Goal: Task Accomplishment & Management: Use online tool/utility

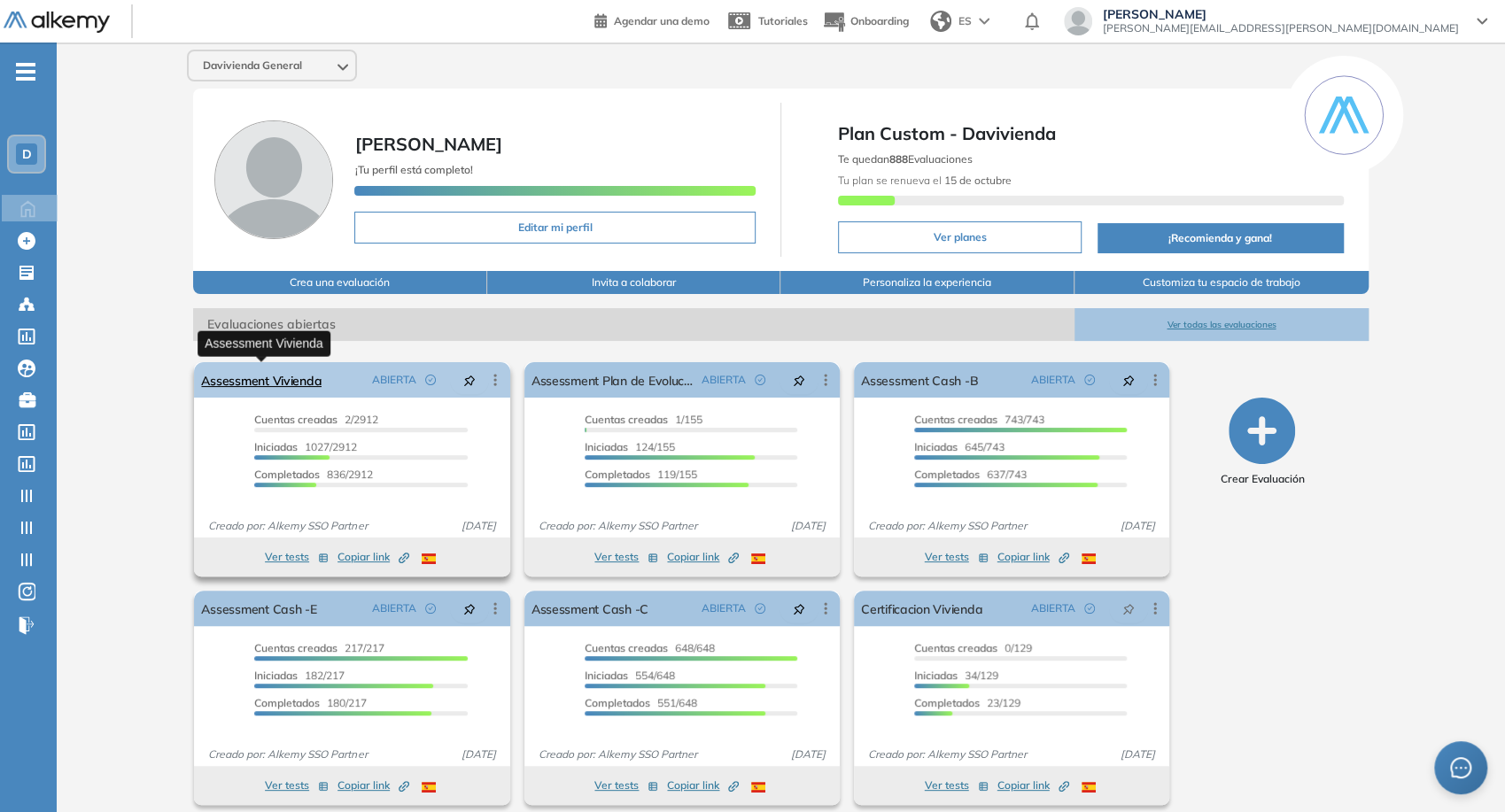
click at [249, 395] on link "Assessment Vivienda" at bounding box center [261, 380] width 121 height 35
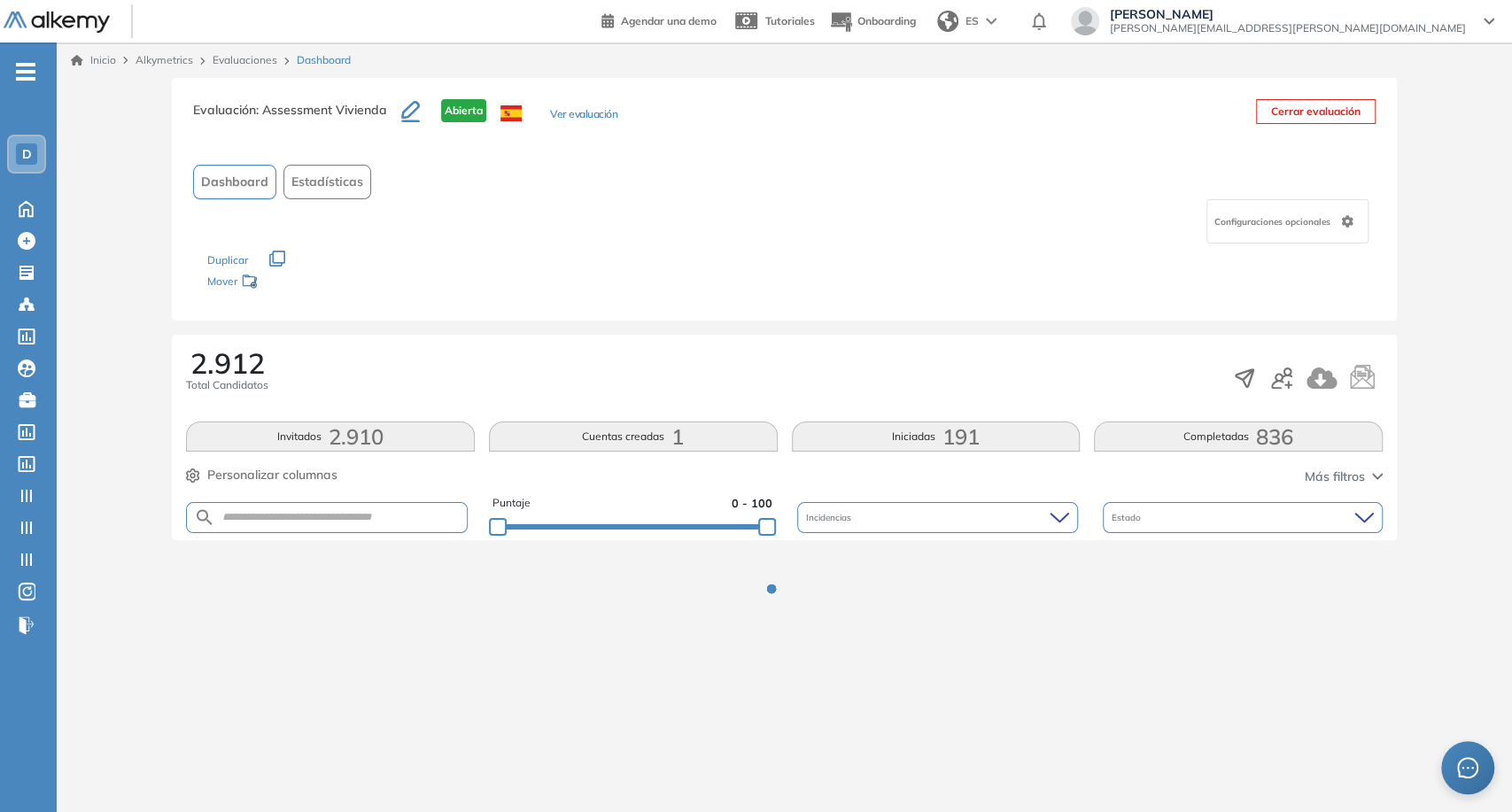
click at [290, 508] on form at bounding box center [327, 517] width 282 height 31
click at [298, 521] on input "text" at bounding box center [340, 517] width 251 height 13
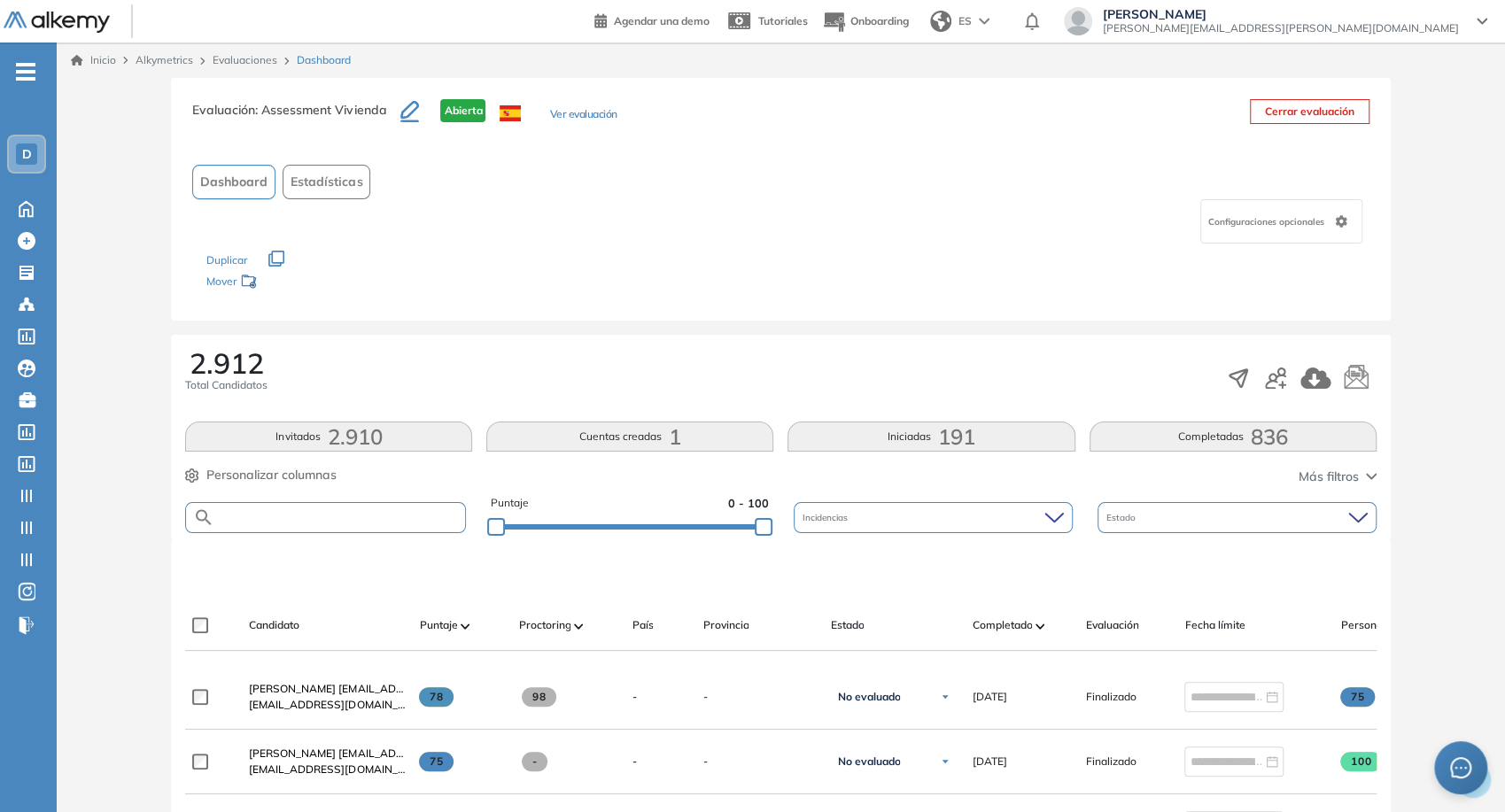
paste input "**********"
type input "**********"
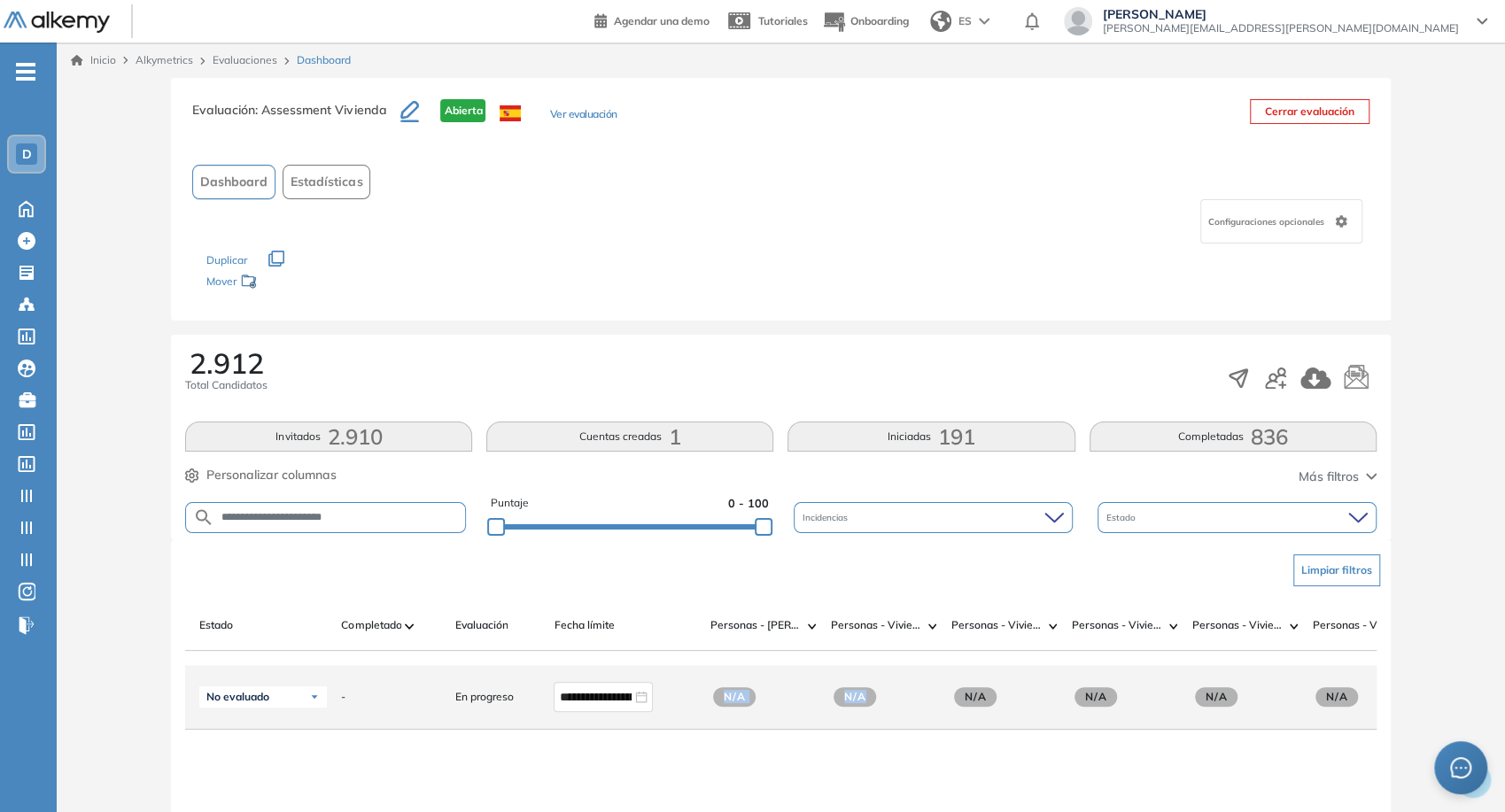
drag, startPoint x: 489, startPoint y: 667, endPoint x: 874, endPoint y: 710, distance: 387.4
click at [874, 710] on div "**********" at bounding box center [1114, 698] width 3119 height 65
click at [874, 707] on div "N/A" at bounding box center [855, 697] width 50 height 19
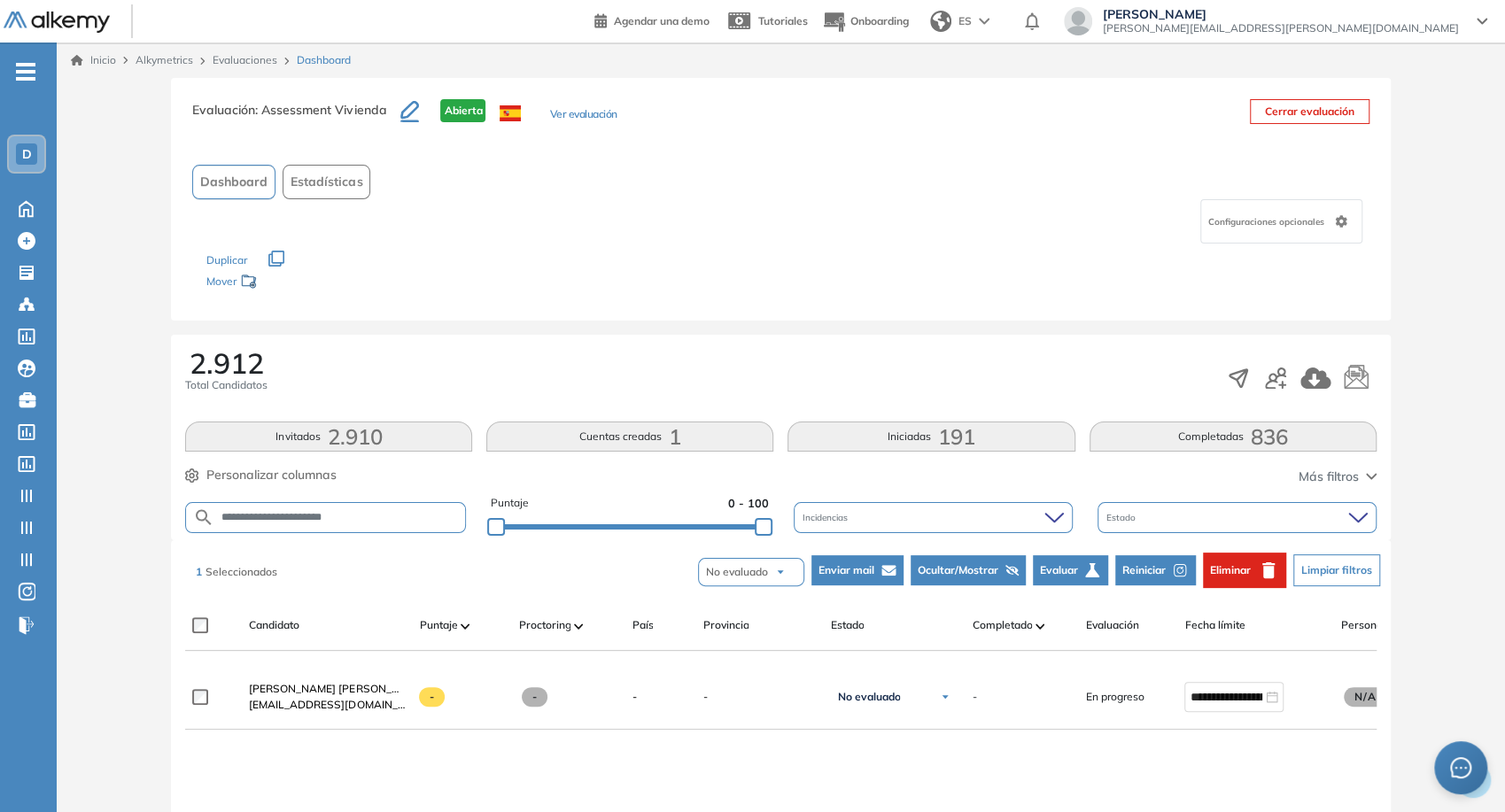
click at [1184, 581] on button "Reiniciar" at bounding box center [1155, 570] width 81 height 30
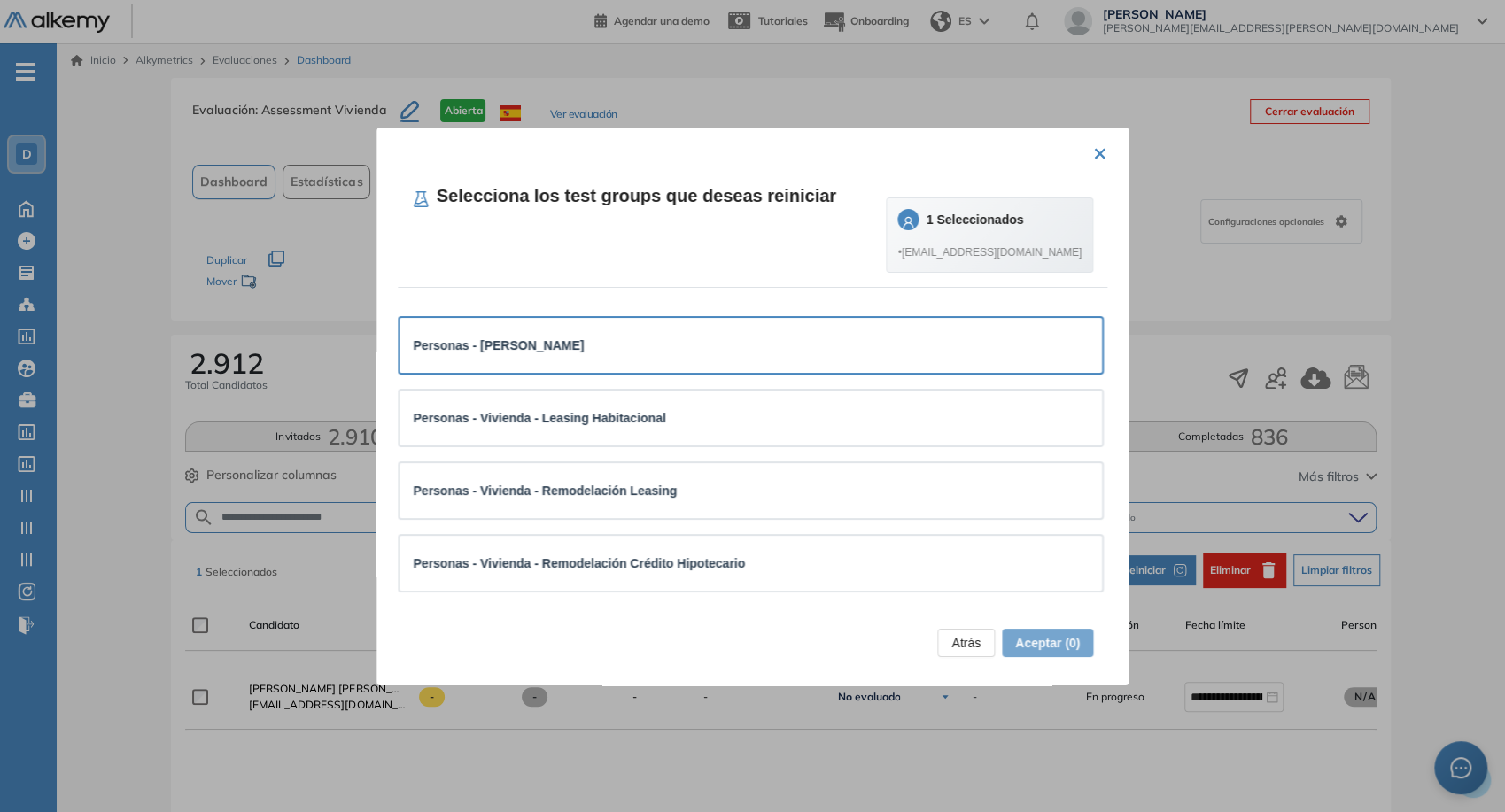
click at [806, 343] on div "Personas - Vivienda - Crédito" at bounding box center [751, 345] width 675 height 19
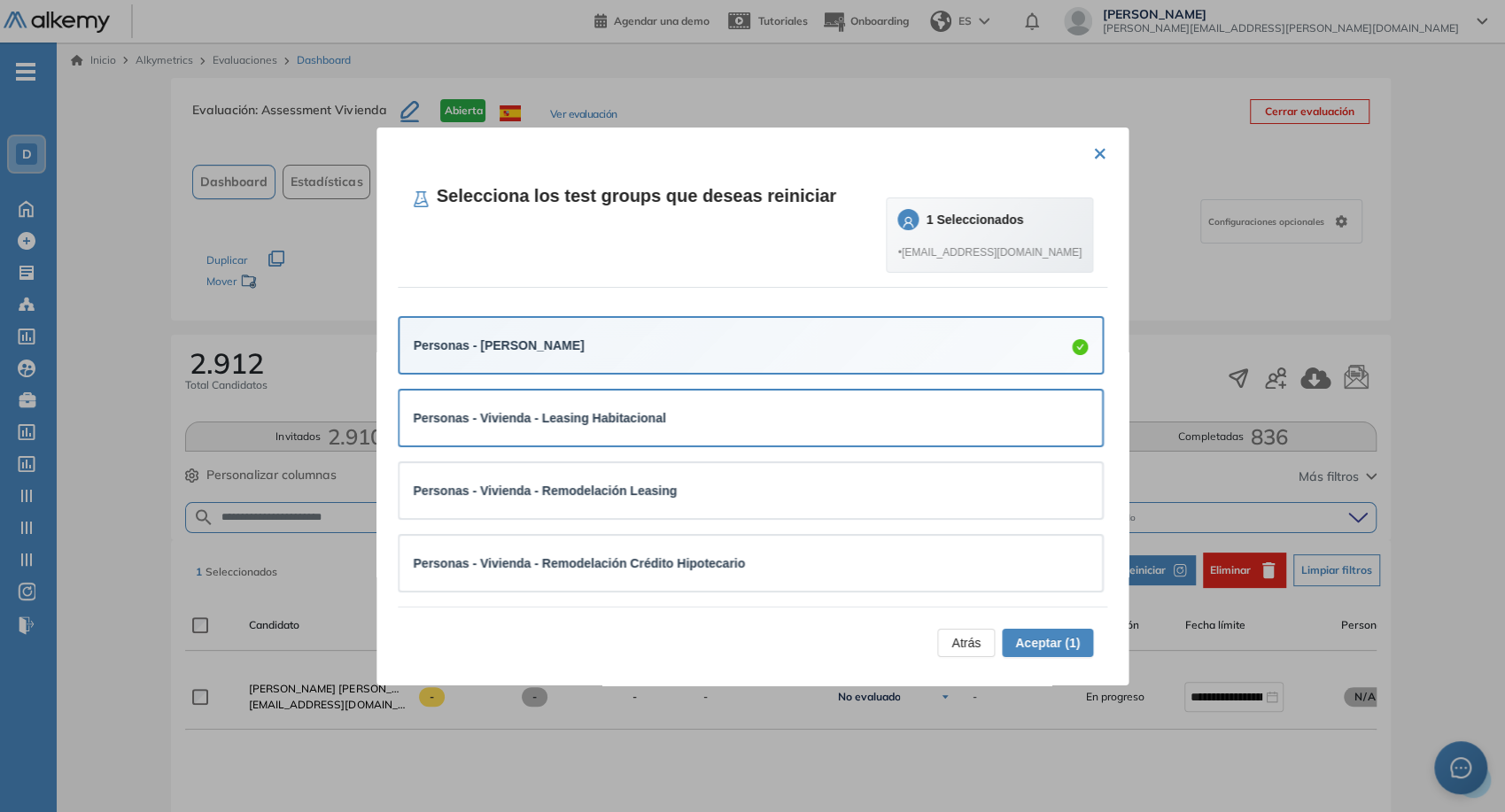
click at [808, 425] on div "Personas - Vivienda - Leasing Habitacional" at bounding box center [751, 418] width 675 height 19
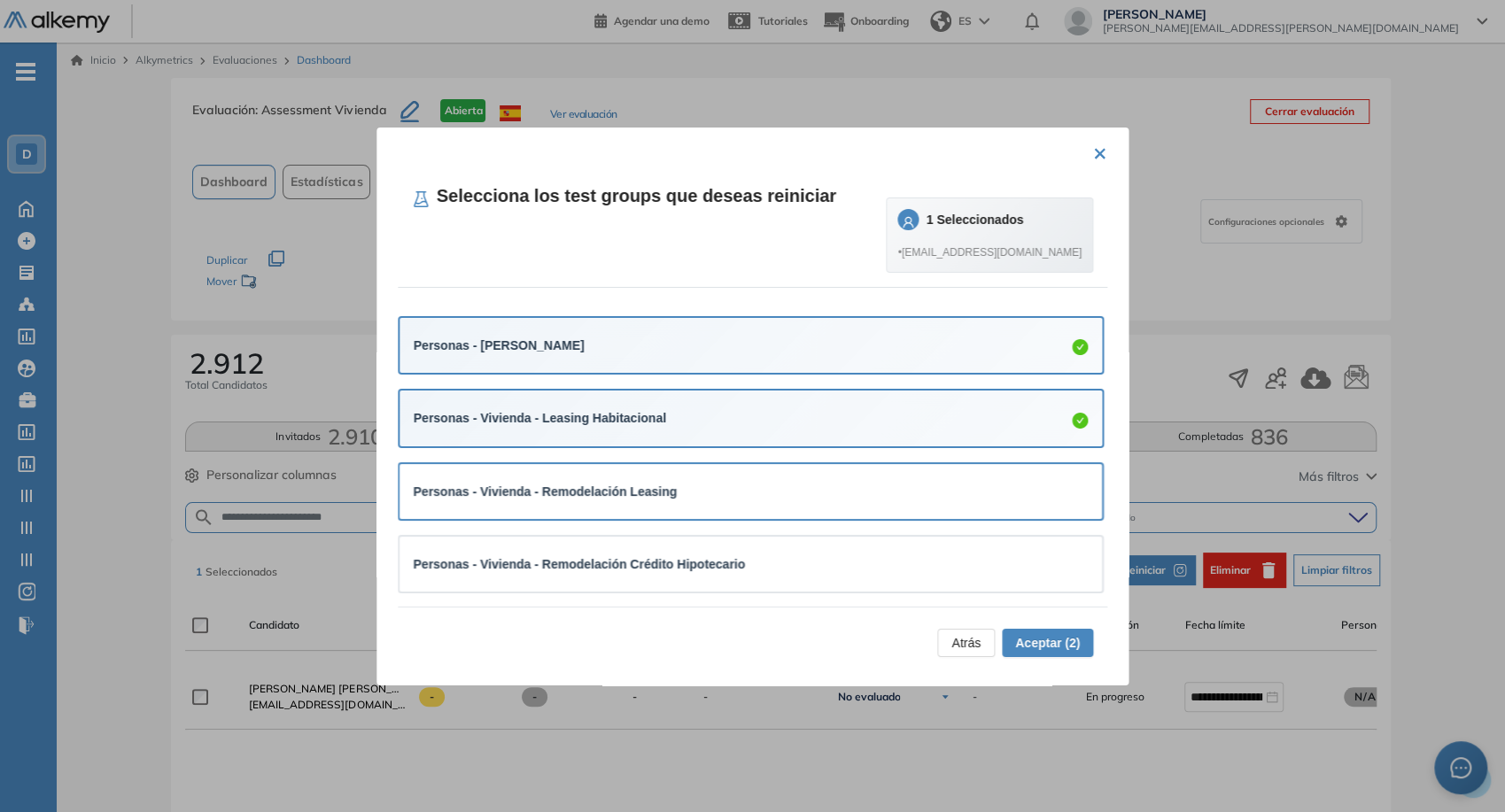
drag, startPoint x: 842, startPoint y: 468, endPoint x: 878, endPoint y: 523, distance: 65.7
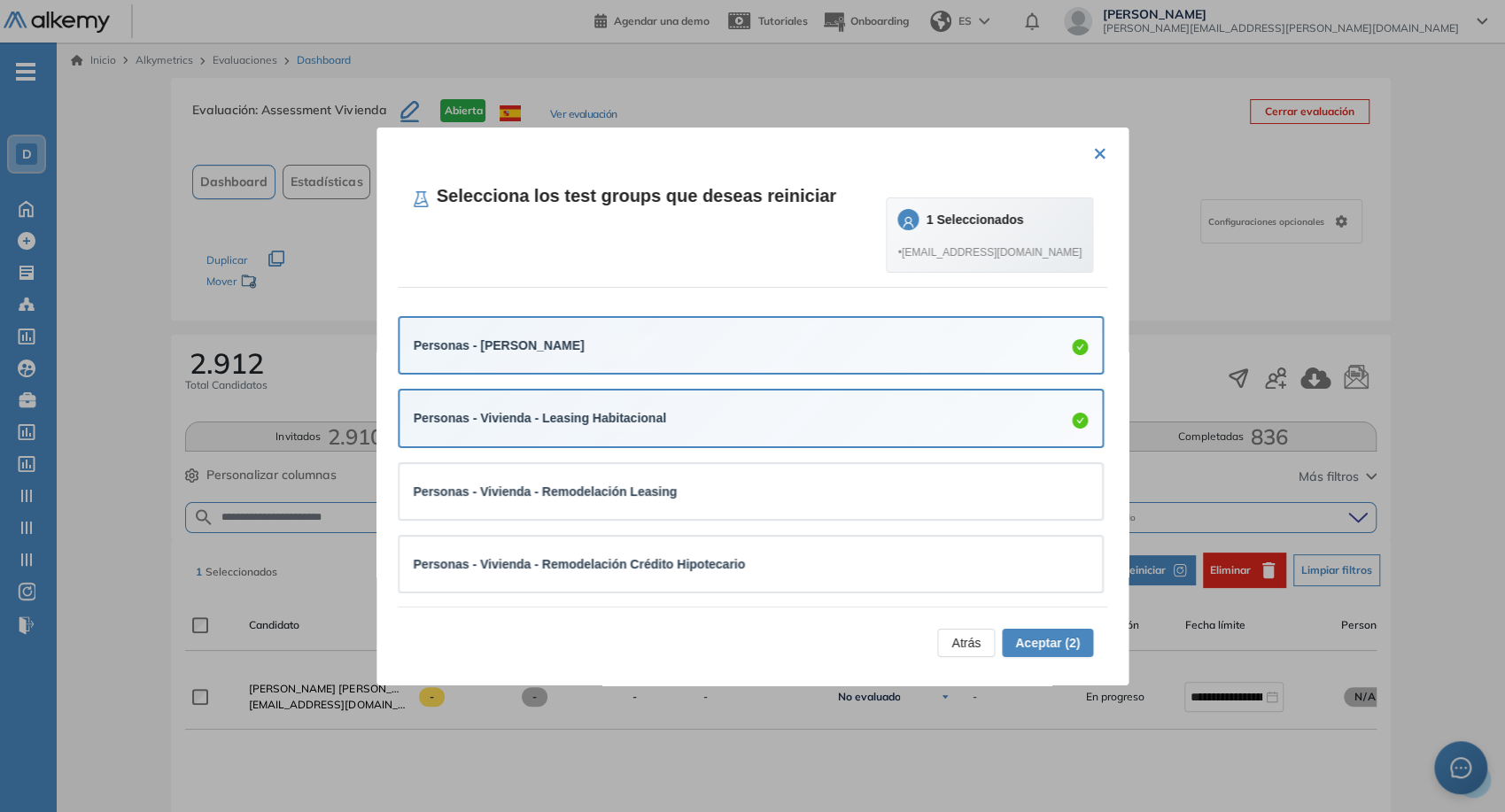
click at [844, 469] on div "Personas - Vivienda - Remodelación Leasing" at bounding box center [751, 491] width 704 height 55
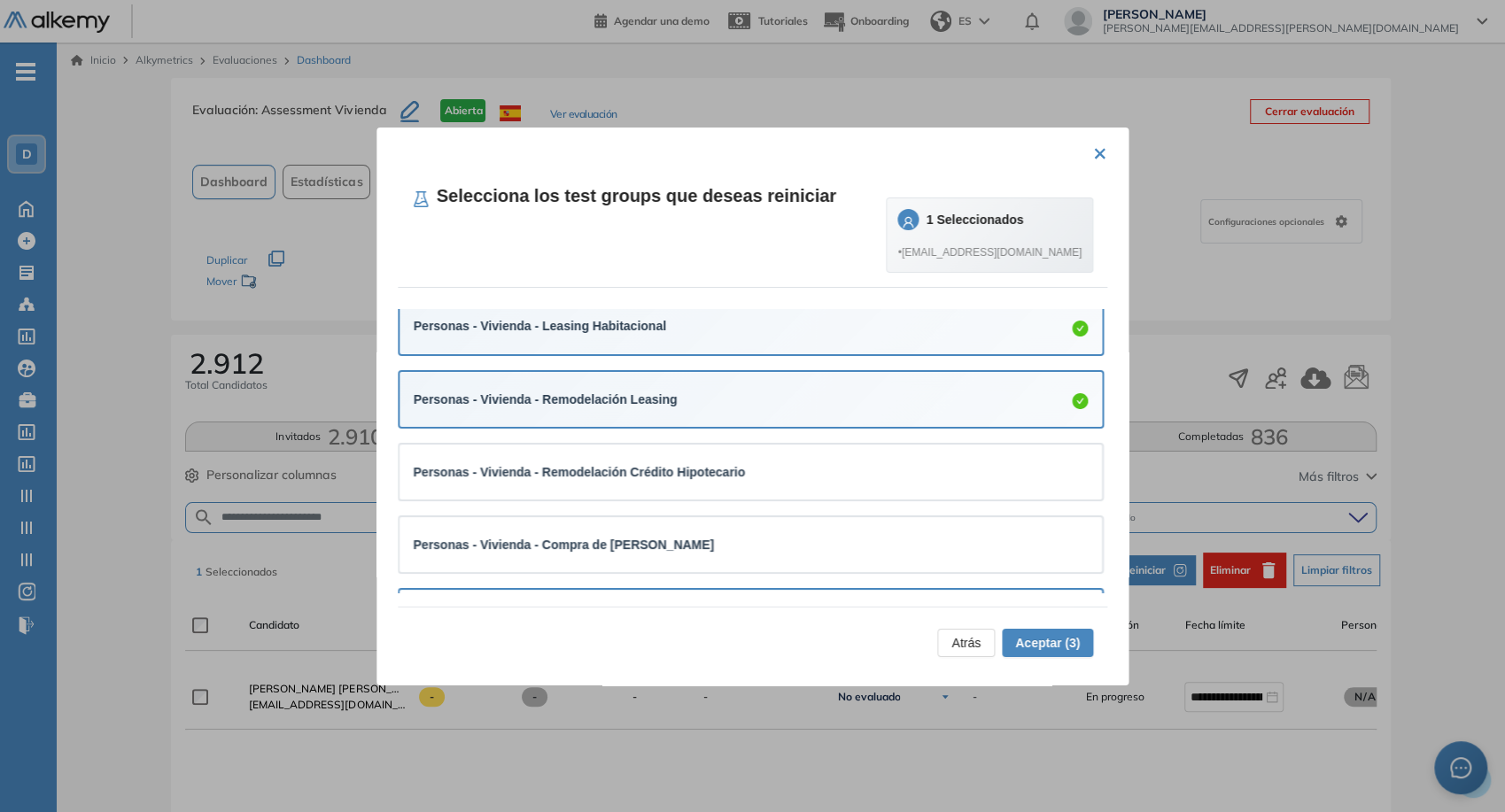
scroll to position [197, 0]
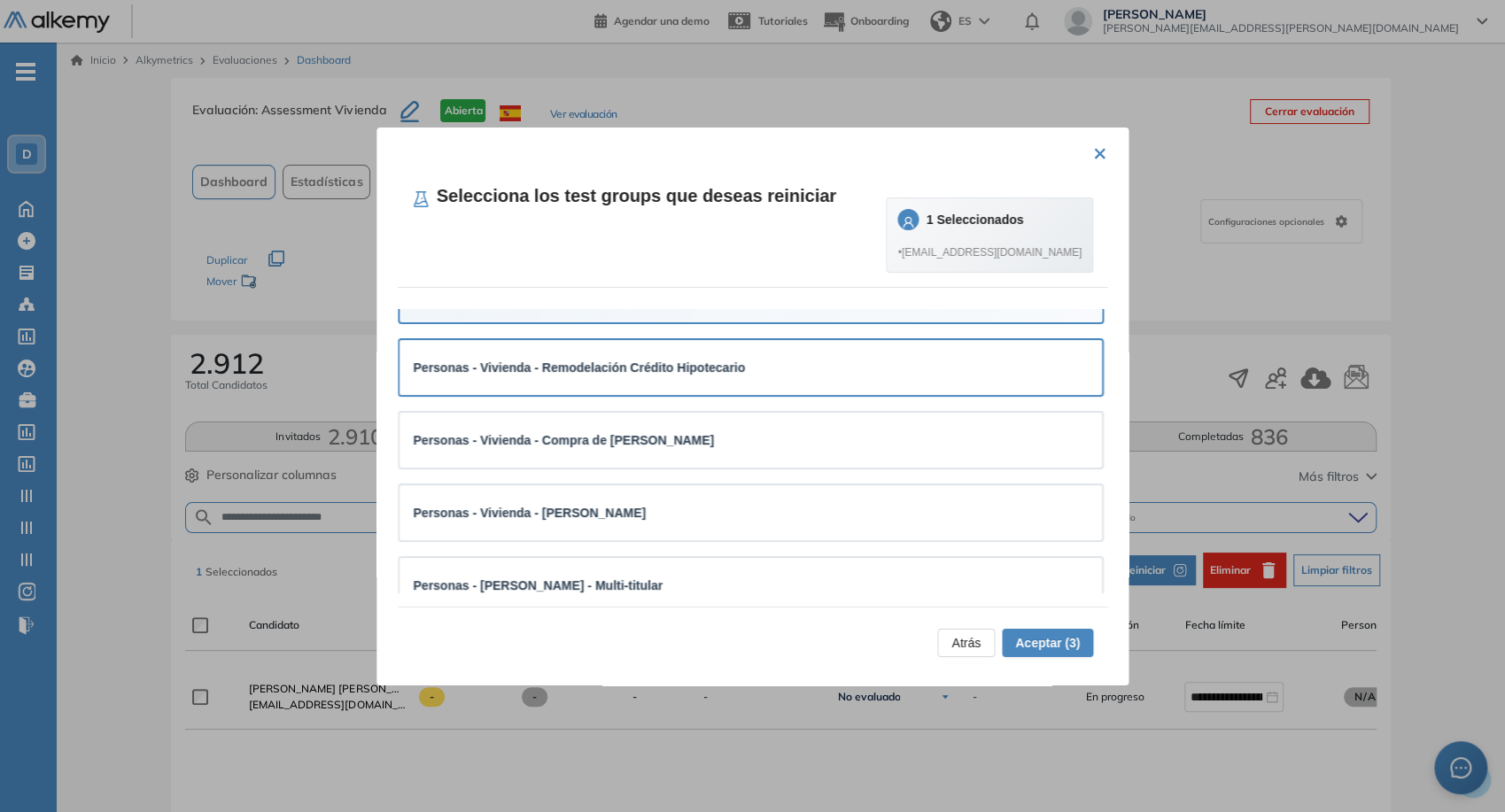
click at [880, 391] on div "Personas - Vivienda - Remodelación Crédito Hipotecario" at bounding box center [751, 367] width 704 height 55
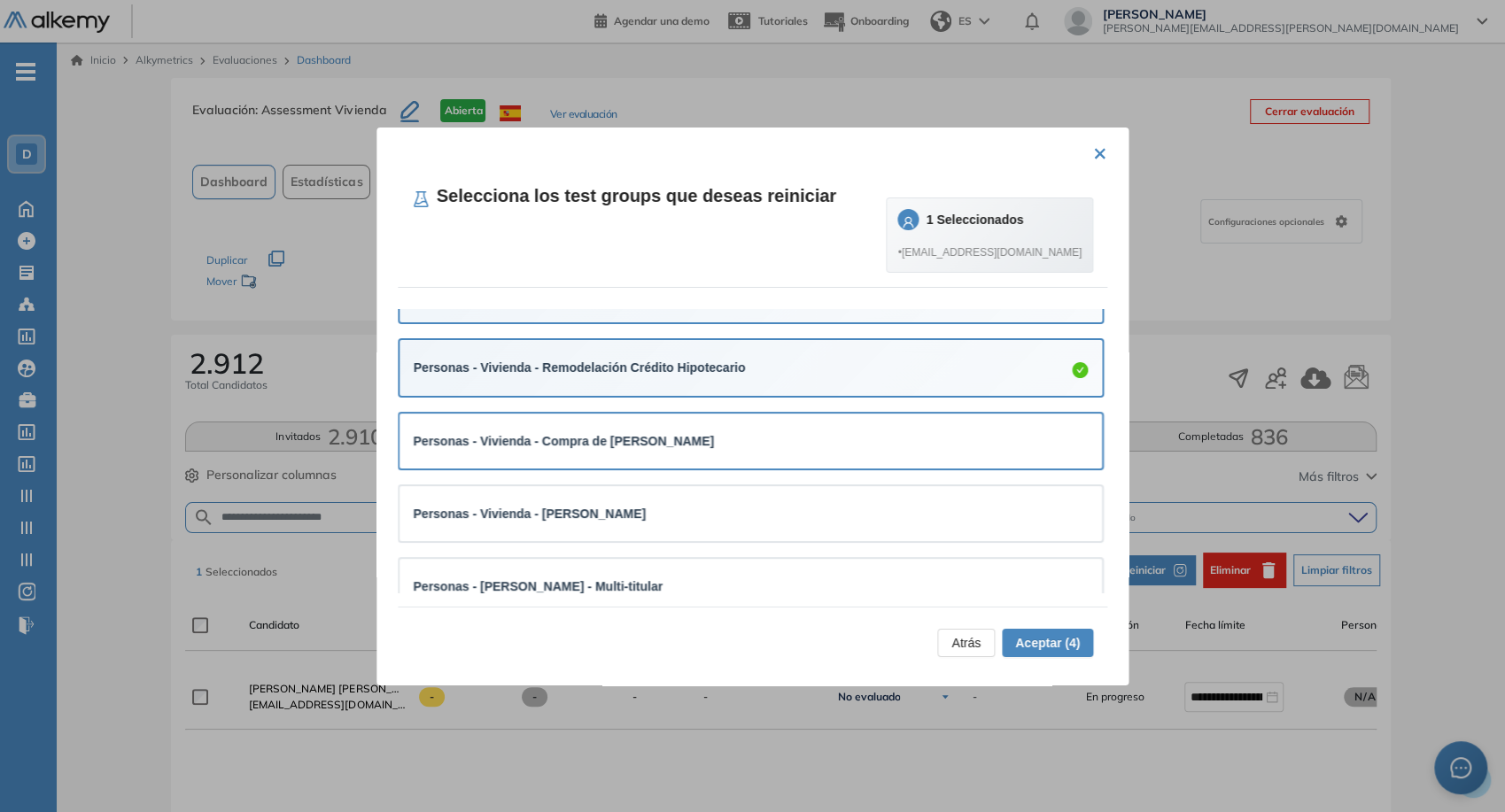
click at [879, 451] on div "Personas - Vivienda - Compra de Cartera Hipotecaria" at bounding box center [751, 441] width 675 height 27
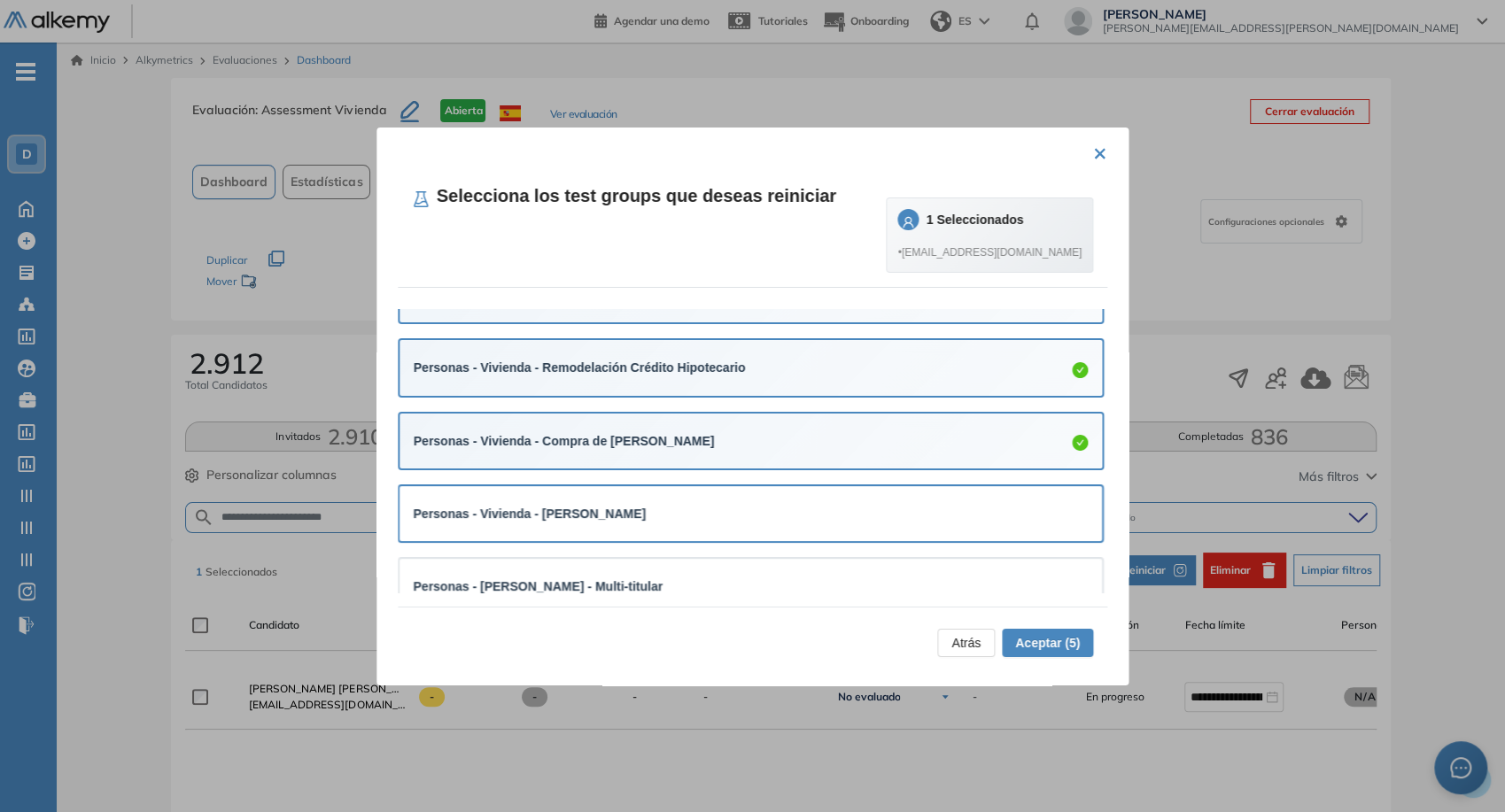
click at [902, 512] on div "Personas - Vivienda - Vivienda Móvil" at bounding box center [751, 514] width 675 height 19
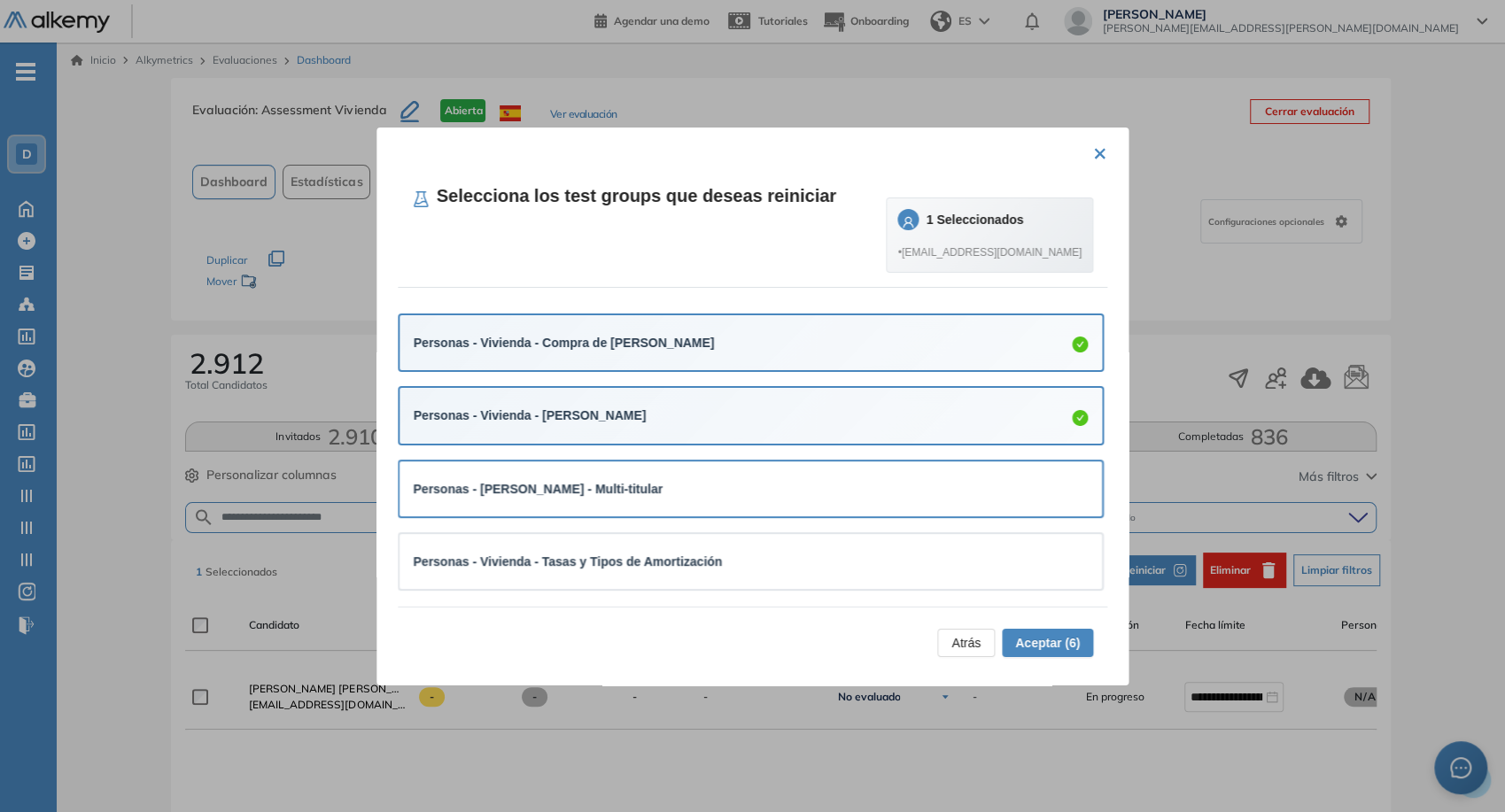
click at [879, 492] on div "Personas - Vivienda Móvil - Multi-titular" at bounding box center [751, 488] width 675 height 19
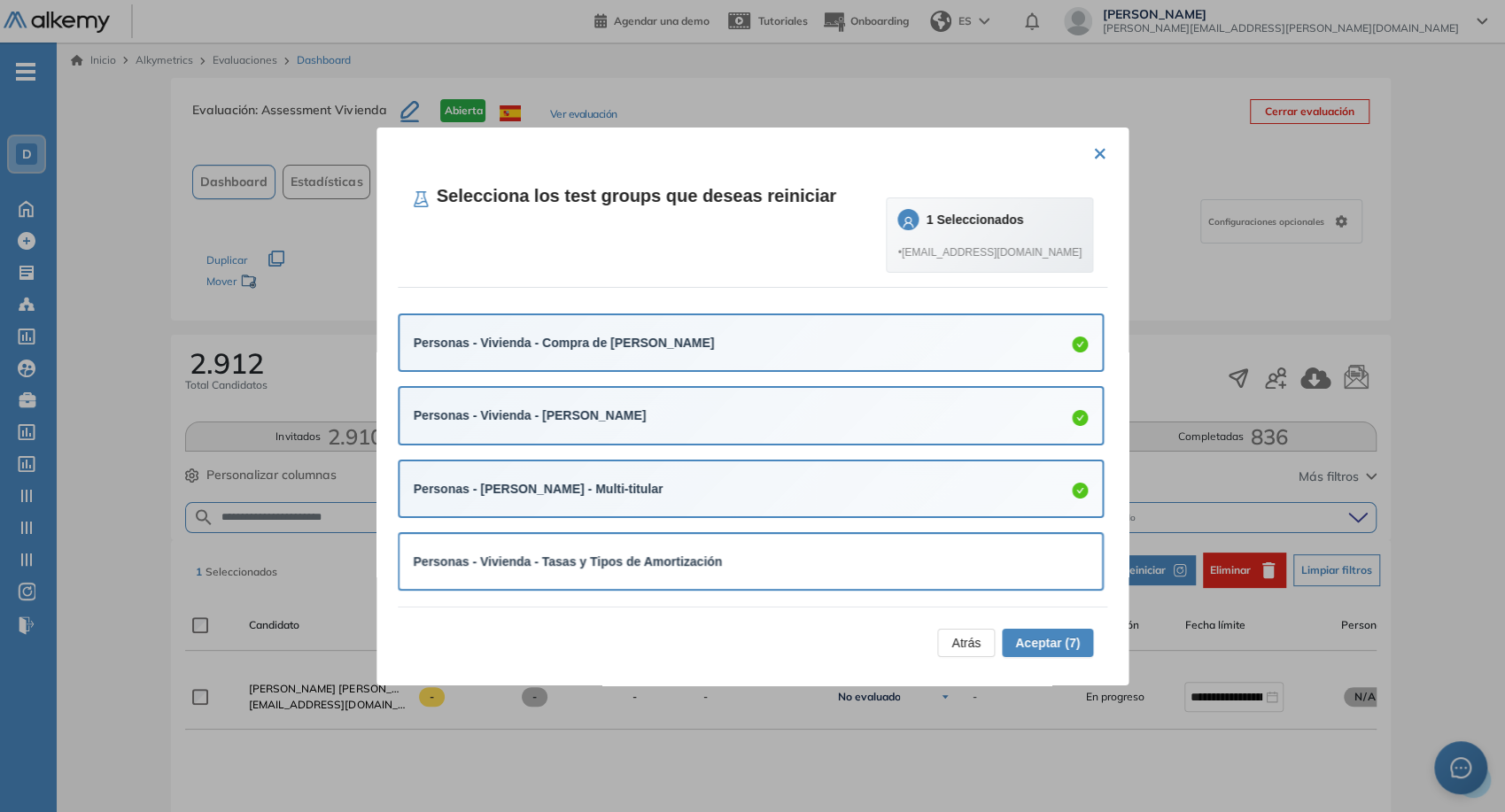
click at [889, 552] on div "Personas - Vivienda - Tasas y Tipos de Amortización" at bounding box center [751, 561] width 675 height 19
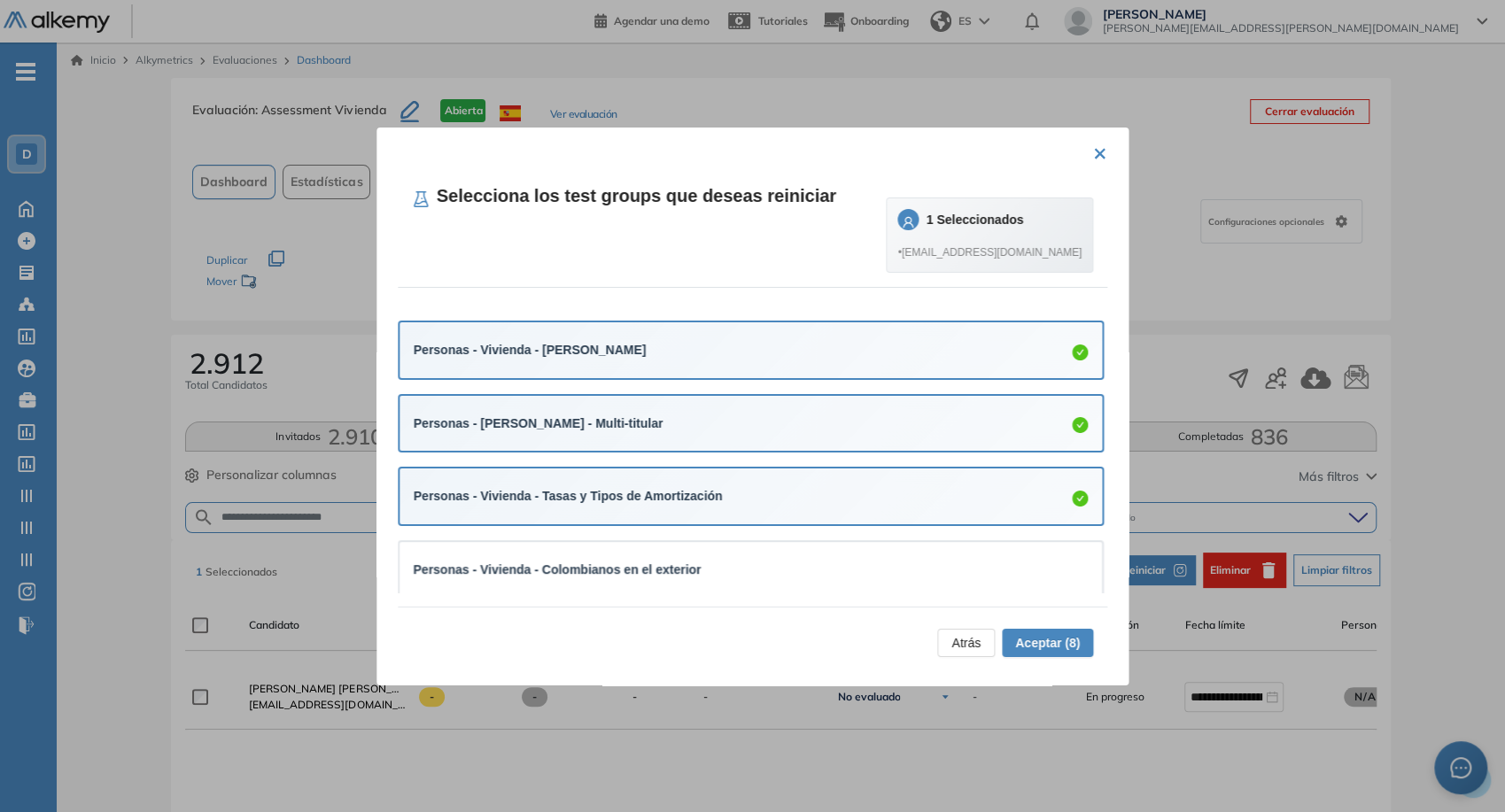
scroll to position [491, 0]
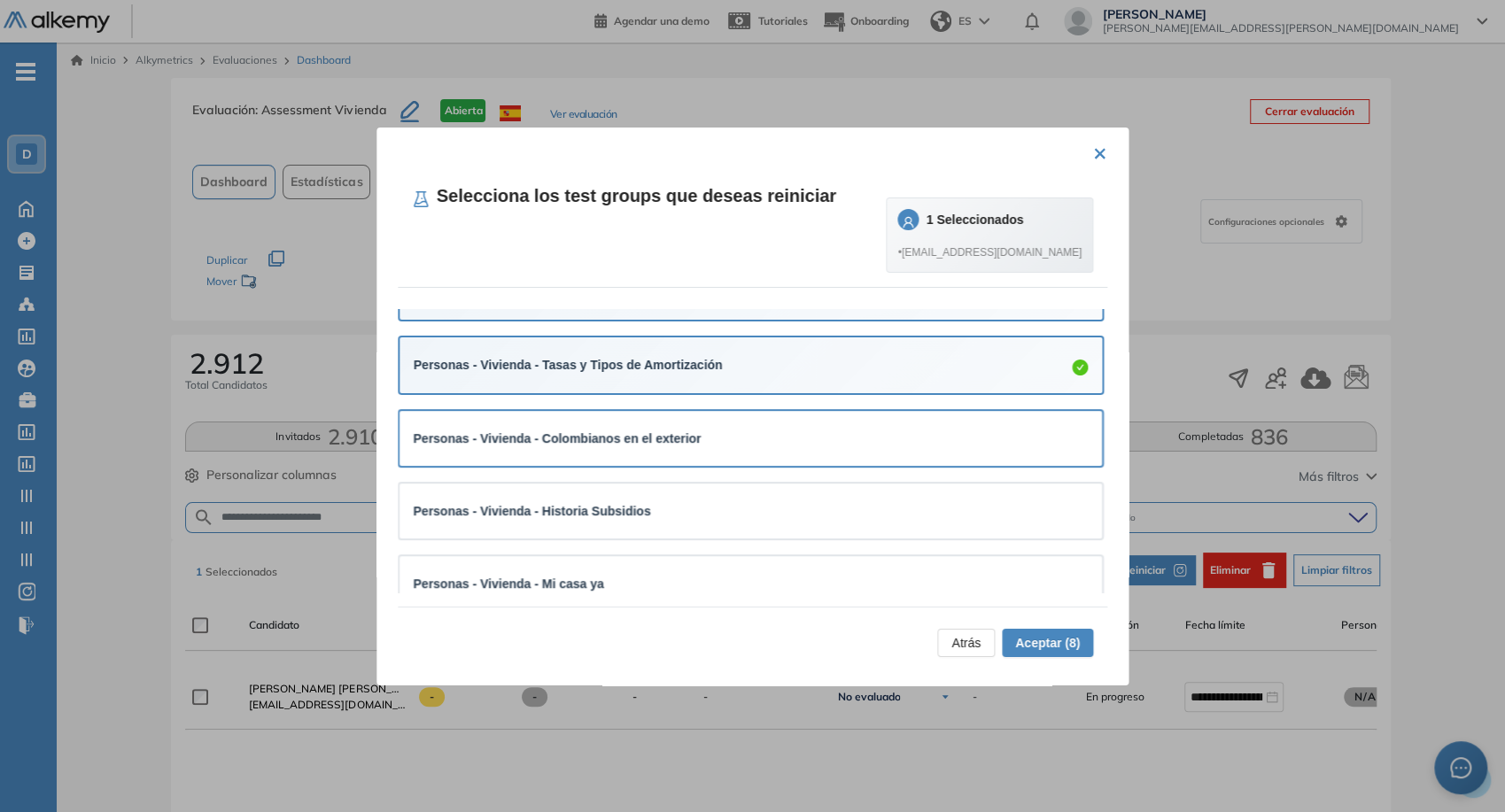
click at [866, 455] on div "Personas - Vivienda - Colombianos en el exterior" at bounding box center [751, 438] width 704 height 55
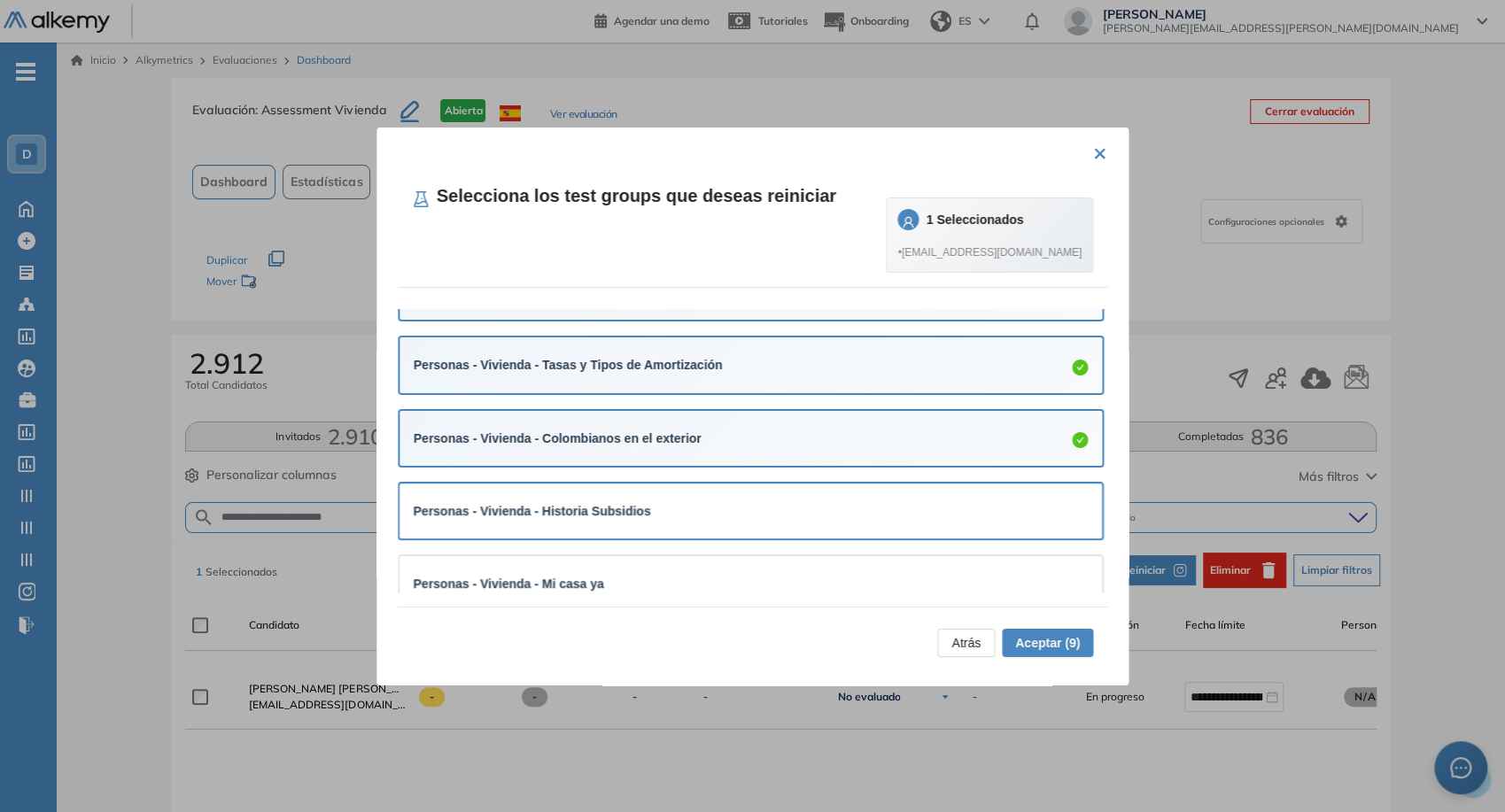
click at [866, 498] on div "Personas - Vivienda - Historia Subsidios" at bounding box center [751, 511] width 675 height 27
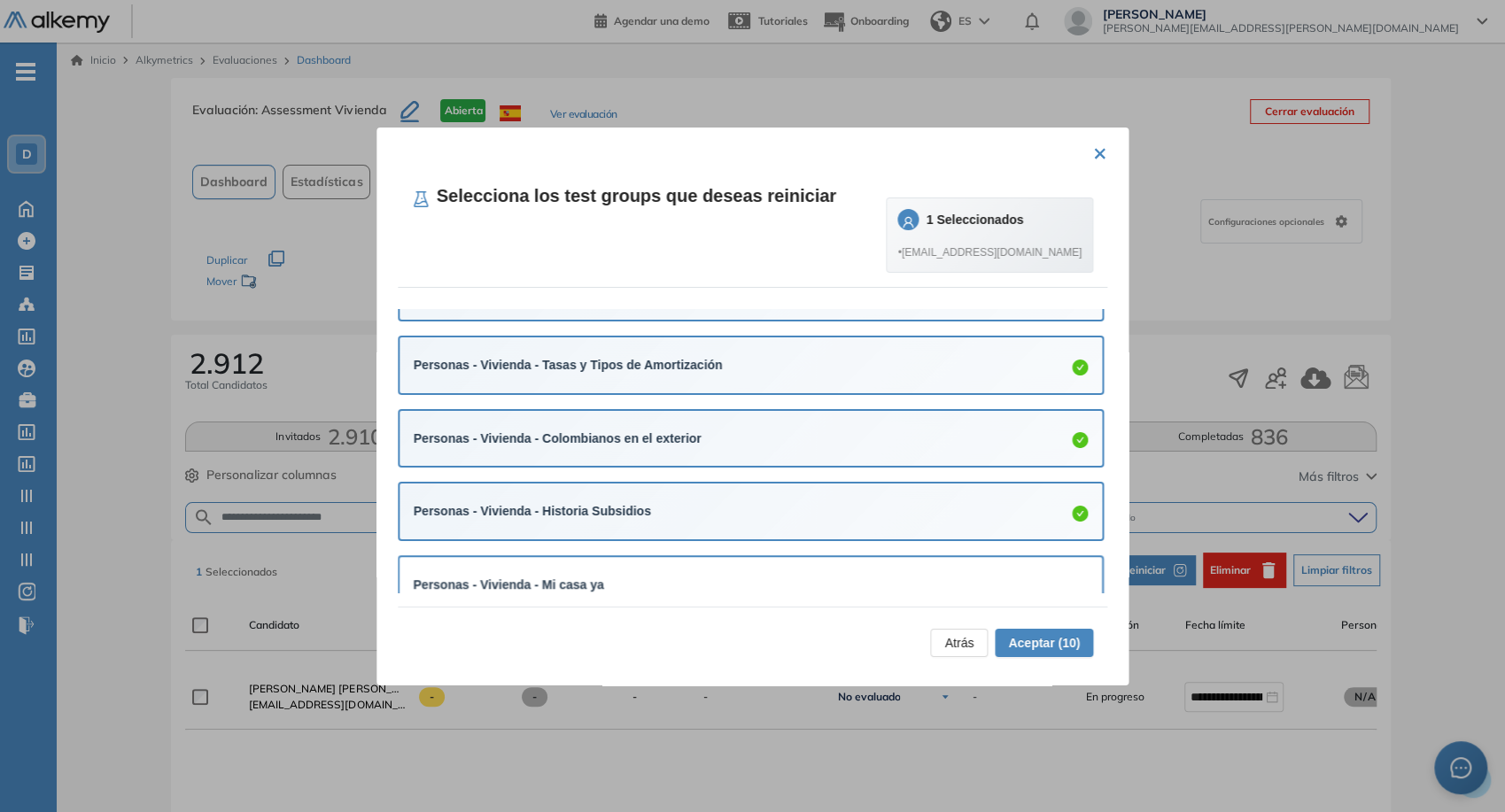
click at [882, 565] on div "Personas - Vivienda - Mi casa ya" at bounding box center [751, 584] width 704 height 55
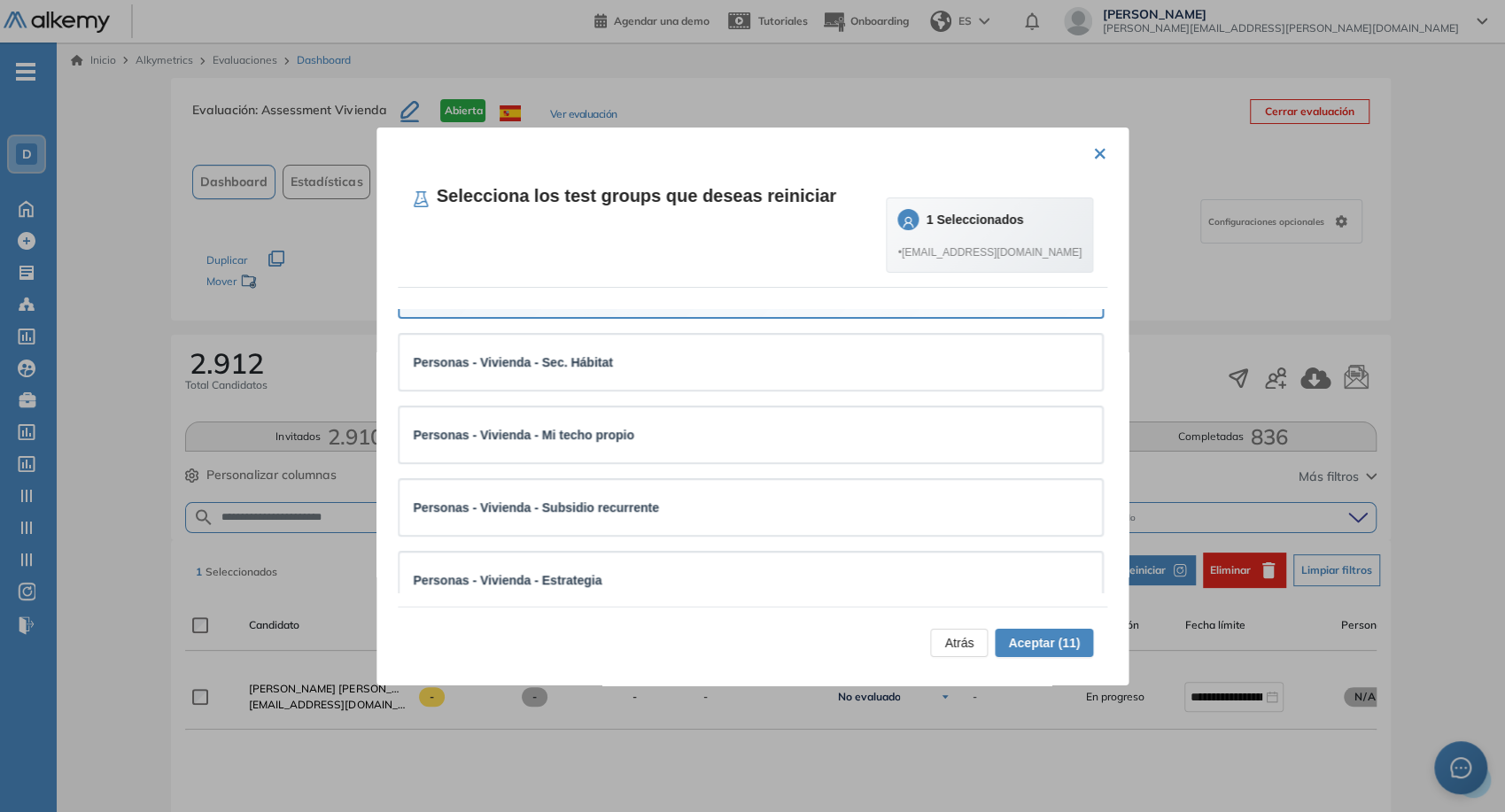
scroll to position [787, 0]
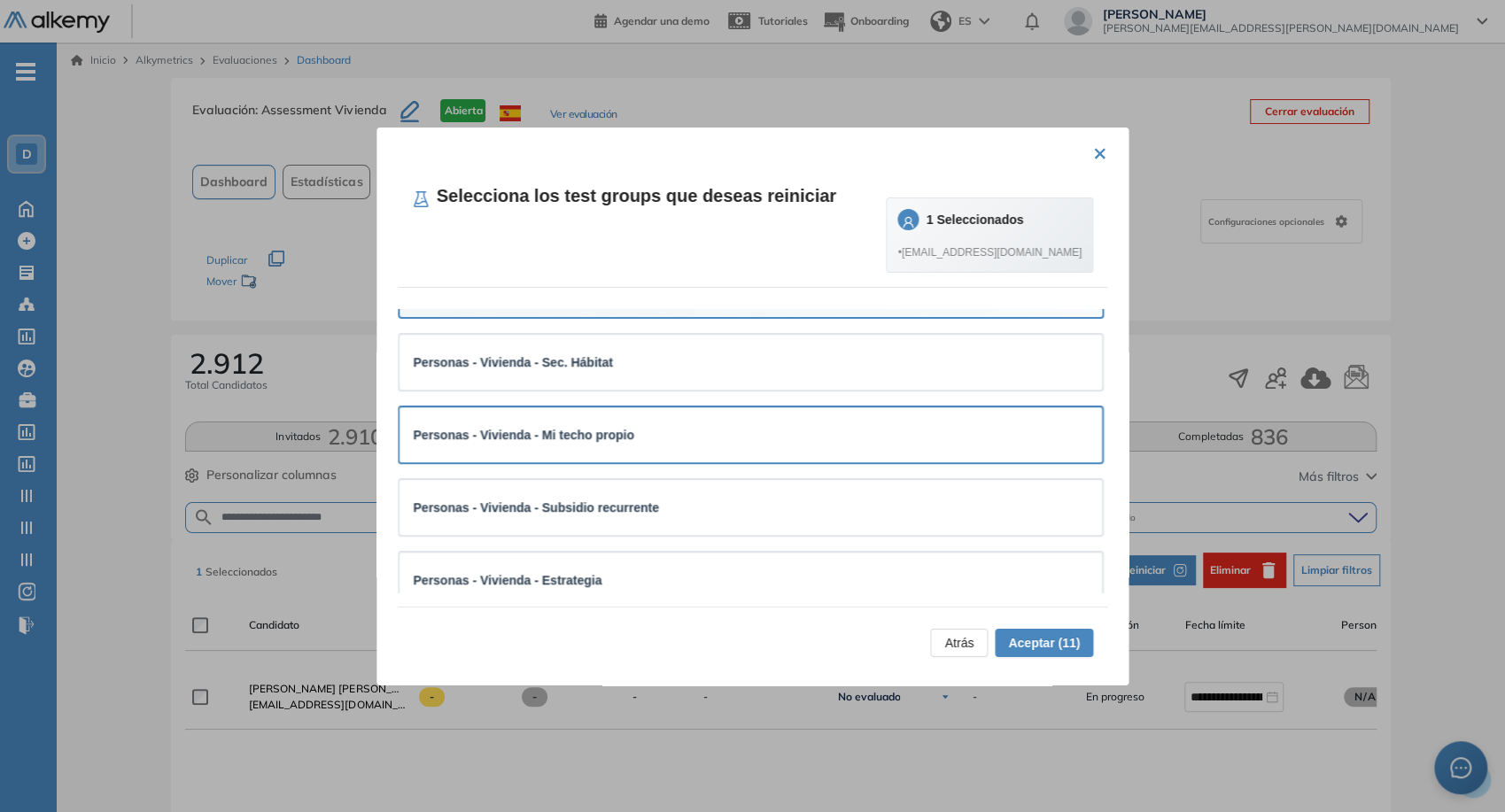
drag, startPoint x: 879, startPoint y: 381, endPoint x: 866, endPoint y: 414, distance: 35.5
click at [879, 380] on div "Personas - Vivienda - Sec. Hábitat" at bounding box center [751, 362] width 704 height 55
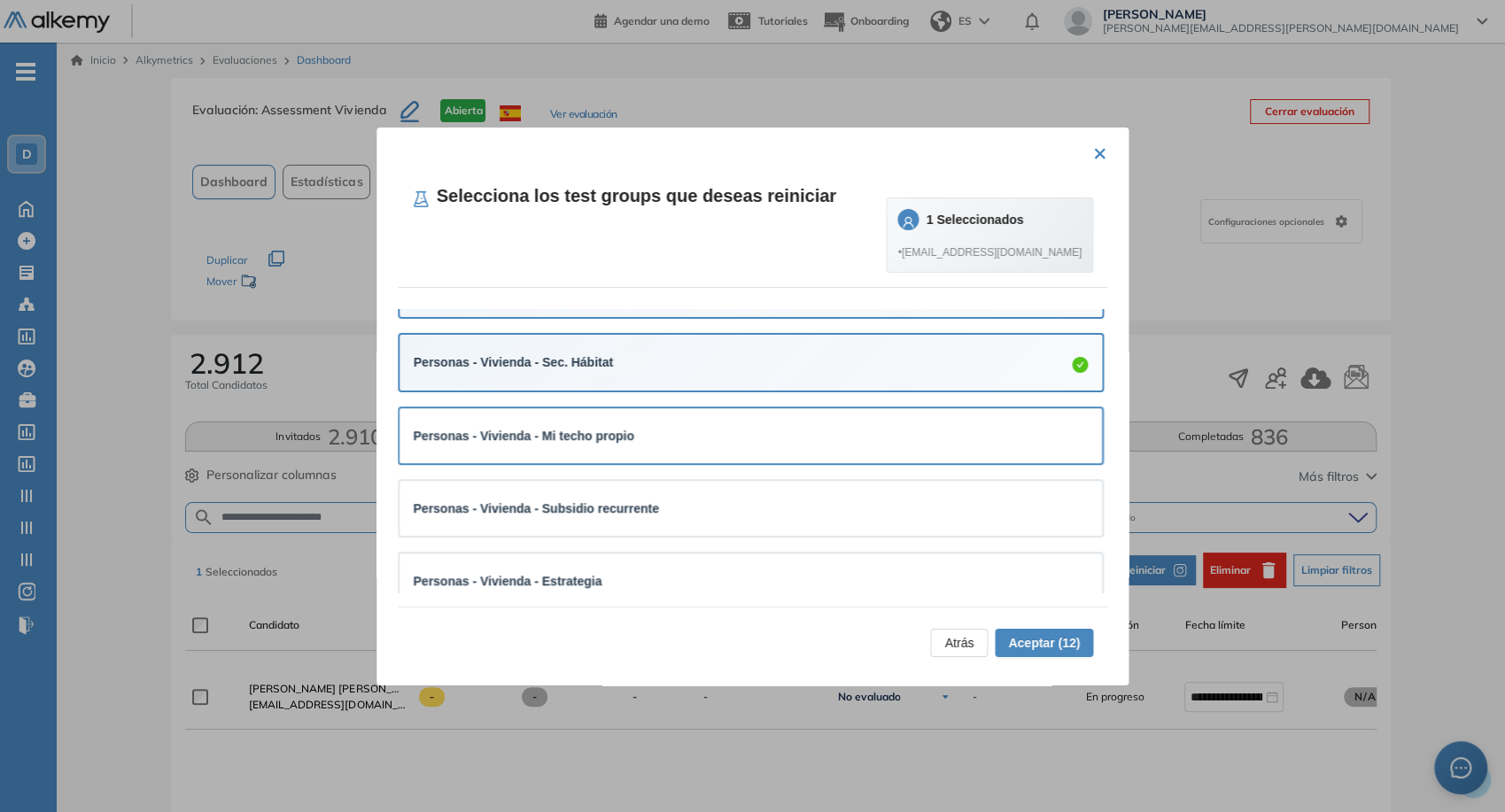
click at [870, 441] on div "Personas - Vivienda - Mi techo propio" at bounding box center [751, 436] width 675 height 19
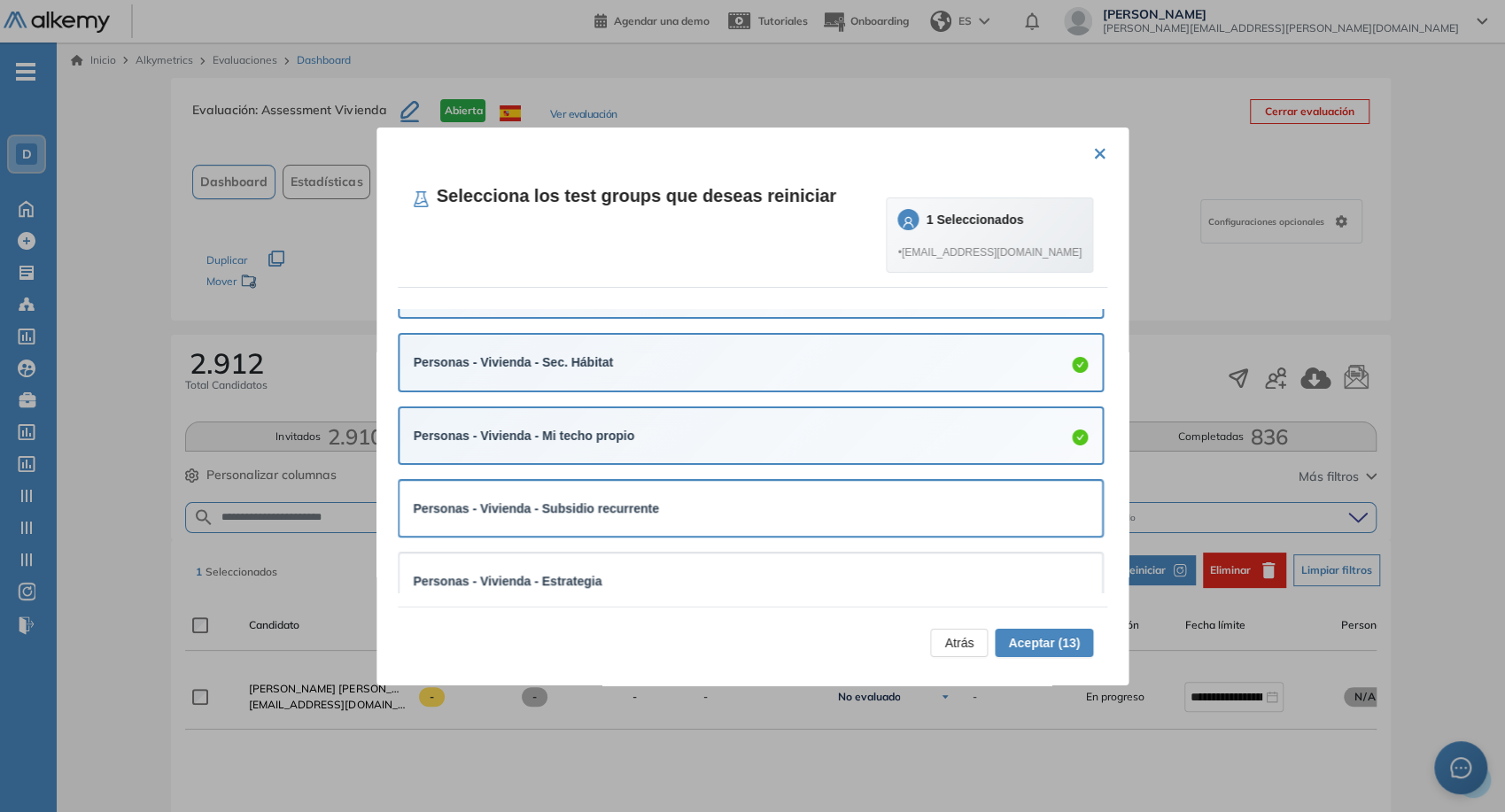
click at [900, 514] on div "Personas - Vivienda - Subsidio recurrente" at bounding box center [751, 508] width 675 height 19
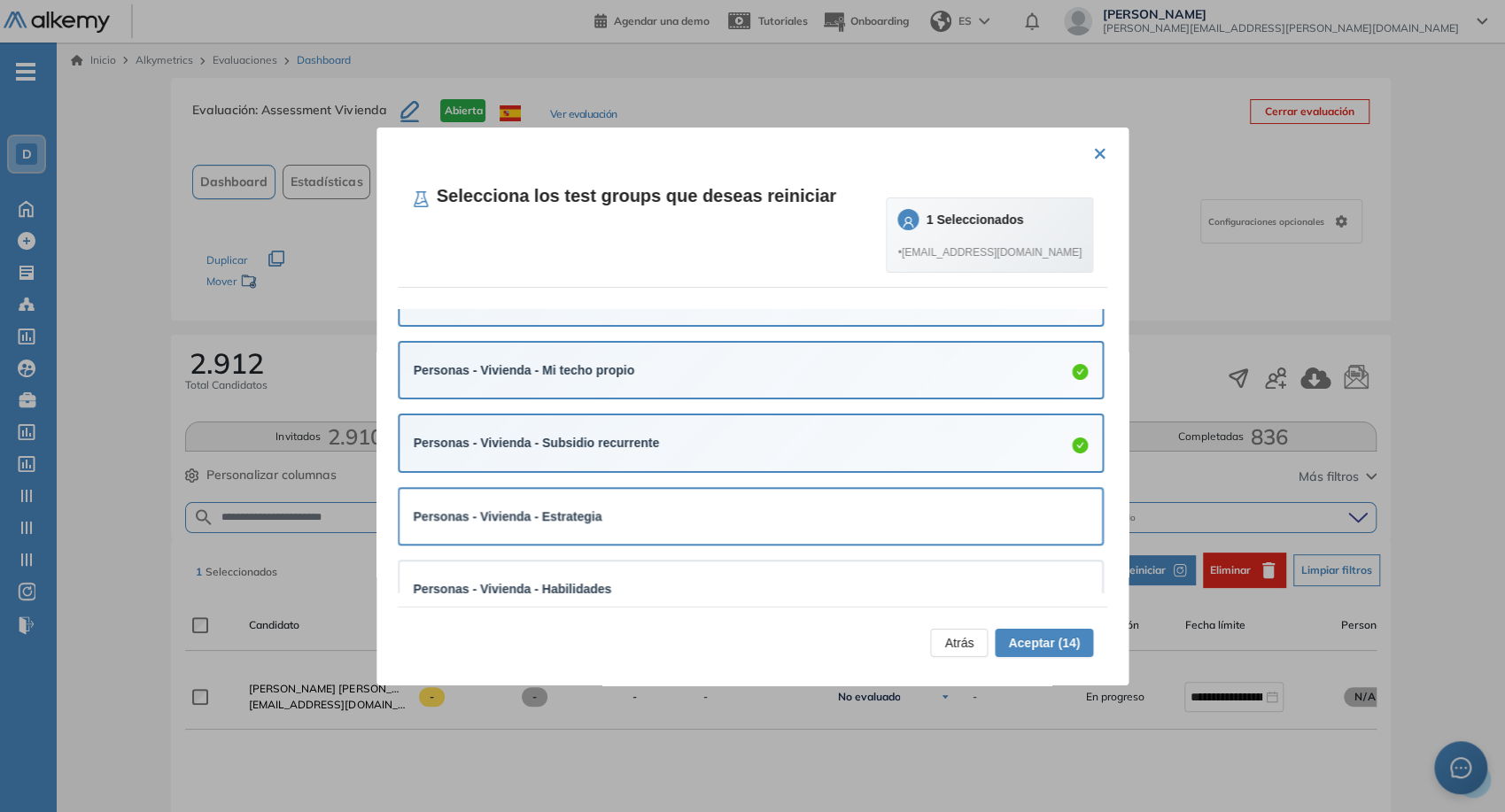
scroll to position [881, 0]
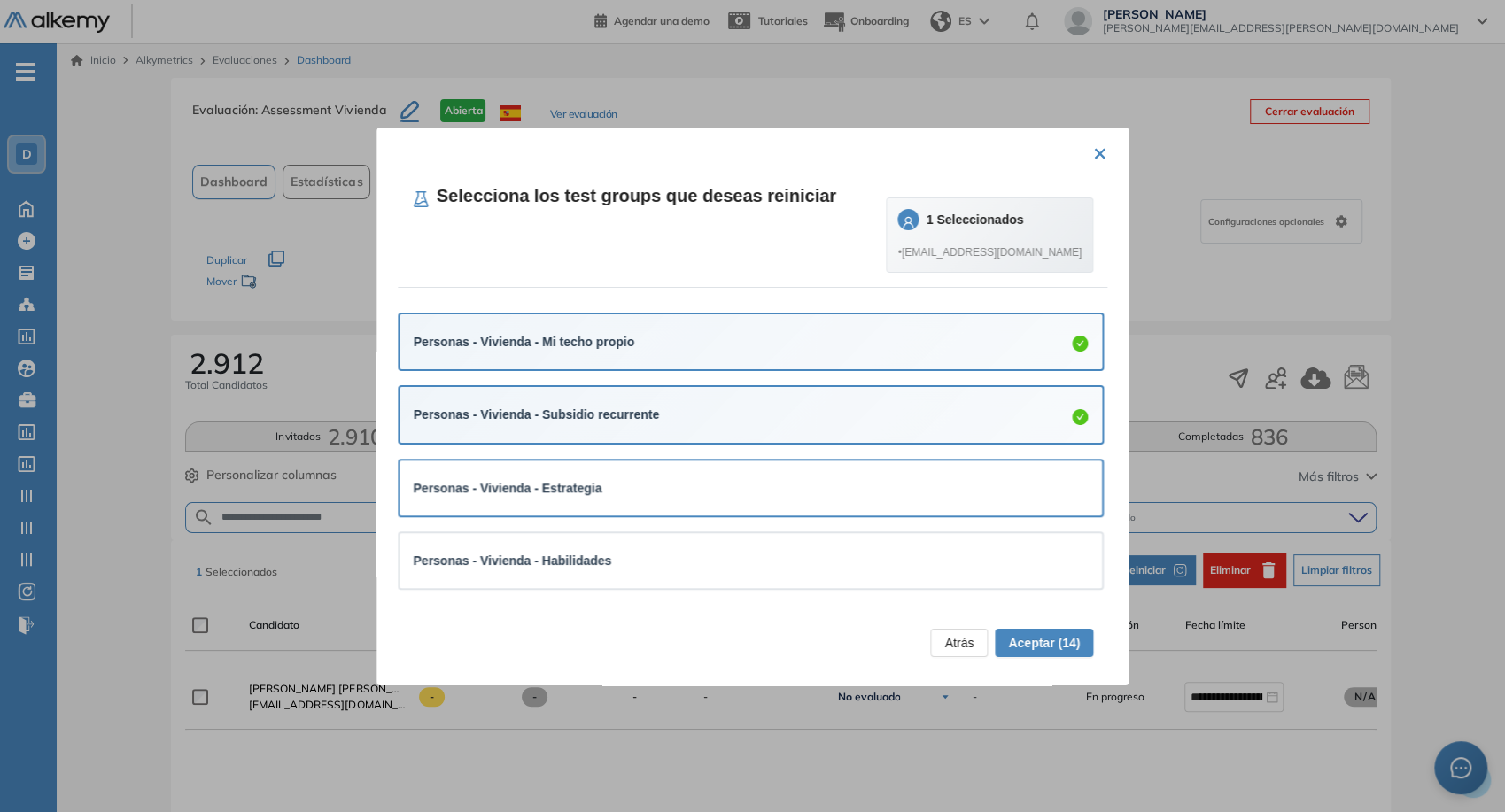
click at [886, 505] on div "Personas - Vivienda - Estrategia" at bounding box center [751, 488] width 704 height 55
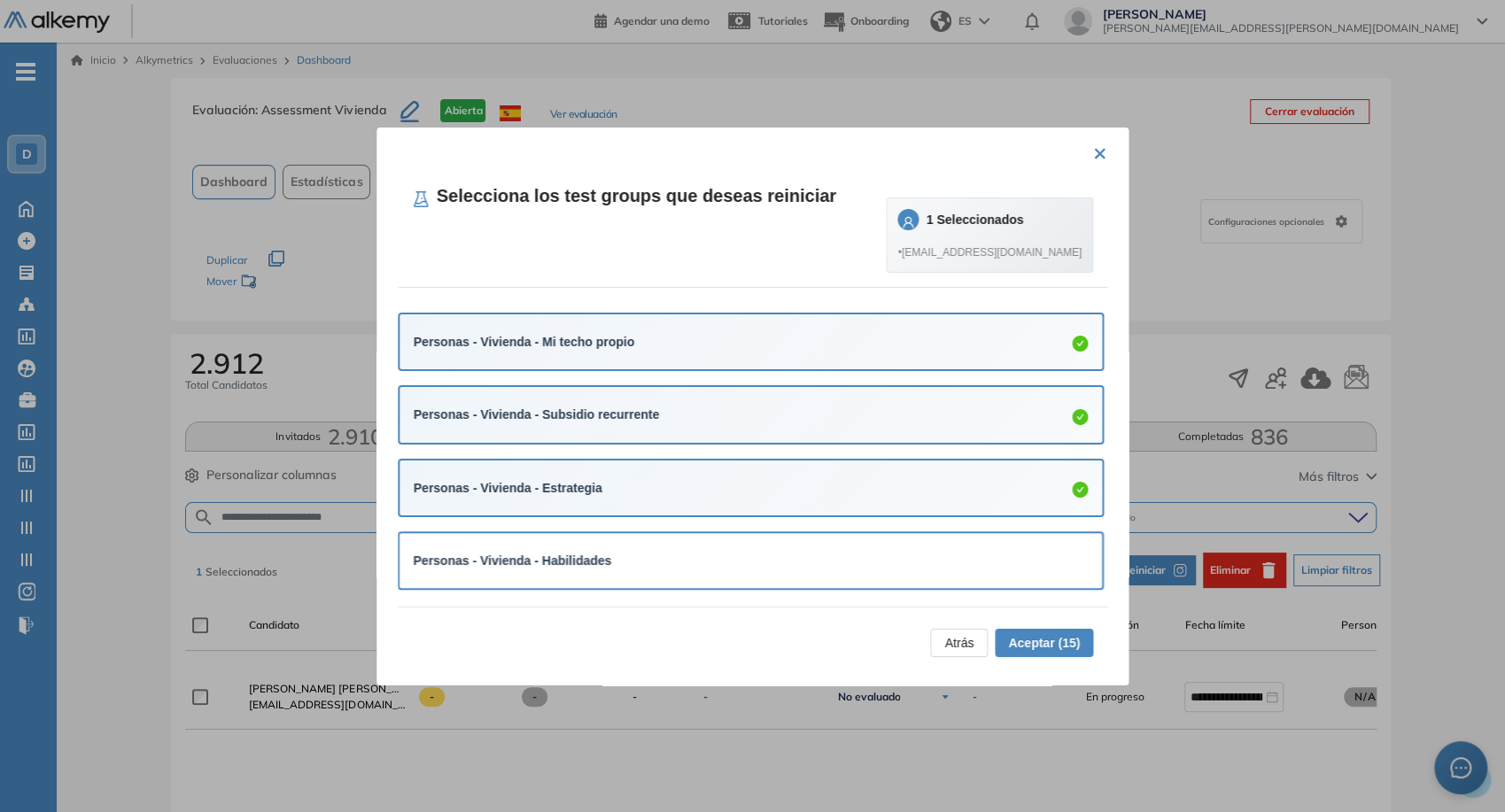
click at [877, 575] on div "Personas - Vivienda - Habilidades" at bounding box center [751, 560] width 704 height 55
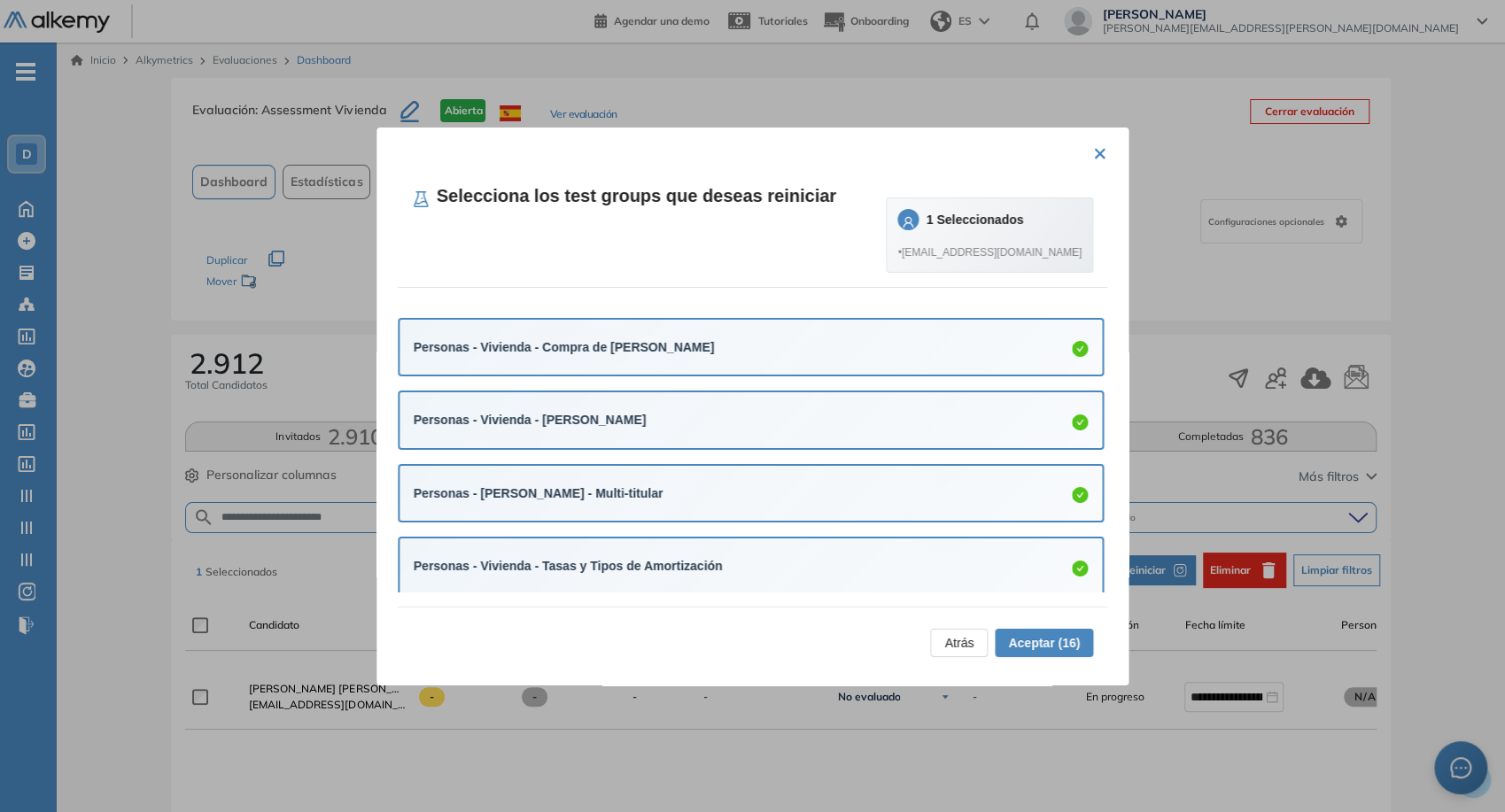
scroll to position [0, 0]
click at [1031, 637] on span "Aceptar (16)" at bounding box center [1043, 642] width 71 height 19
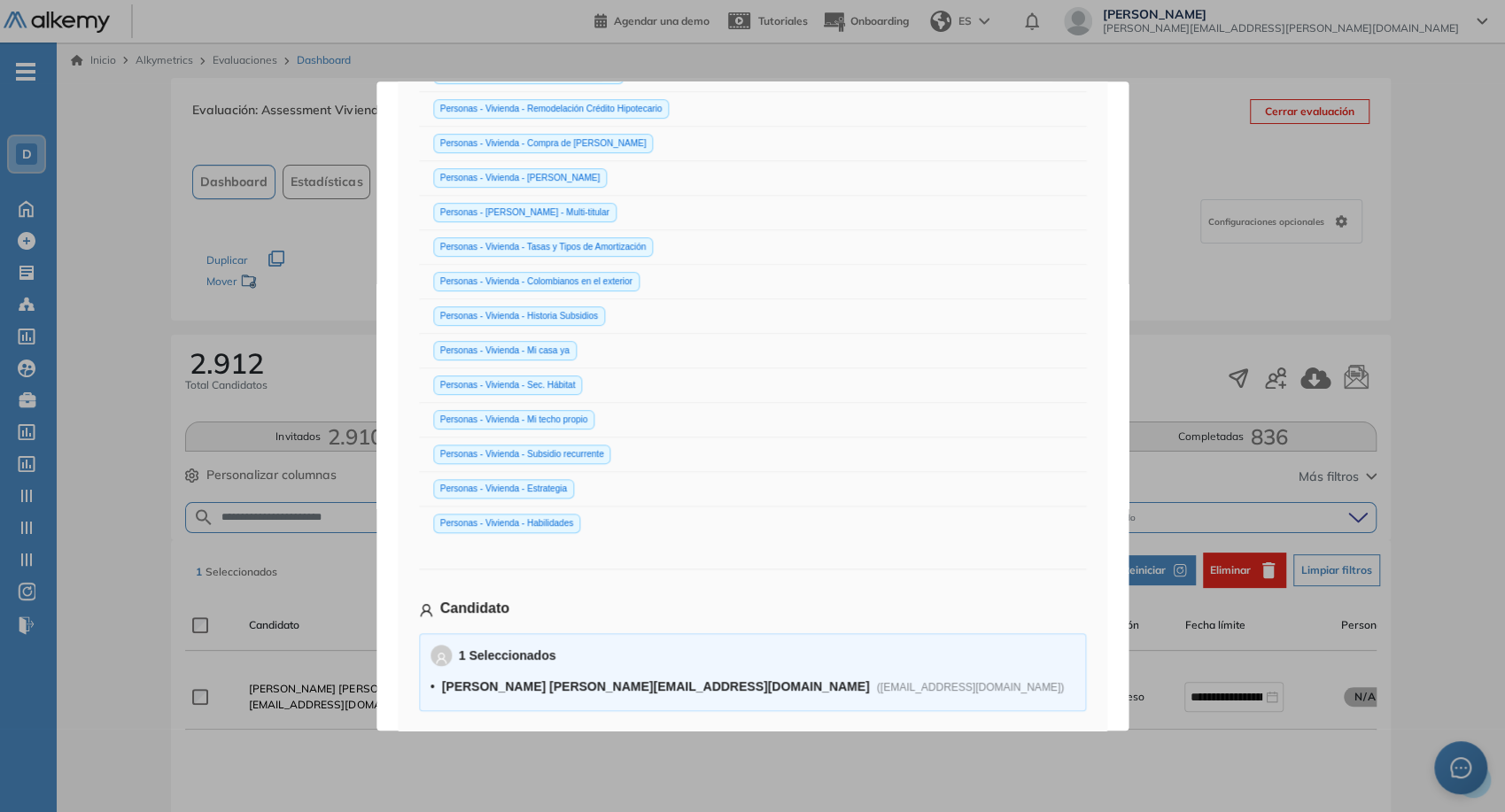
scroll to position [336, 0]
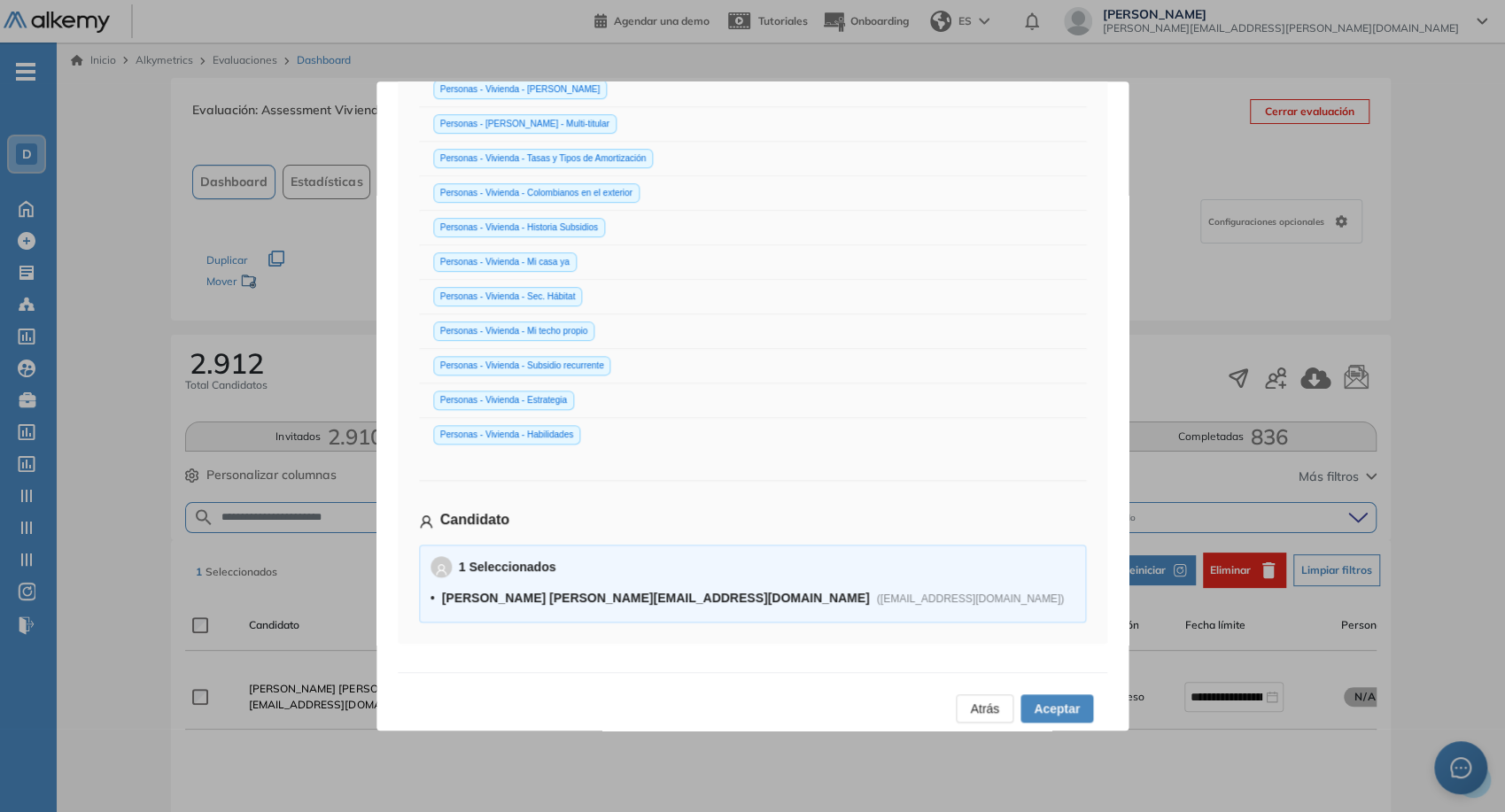
click at [1063, 699] on span "Aceptar" at bounding box center [1057, 708] width 46 height 19
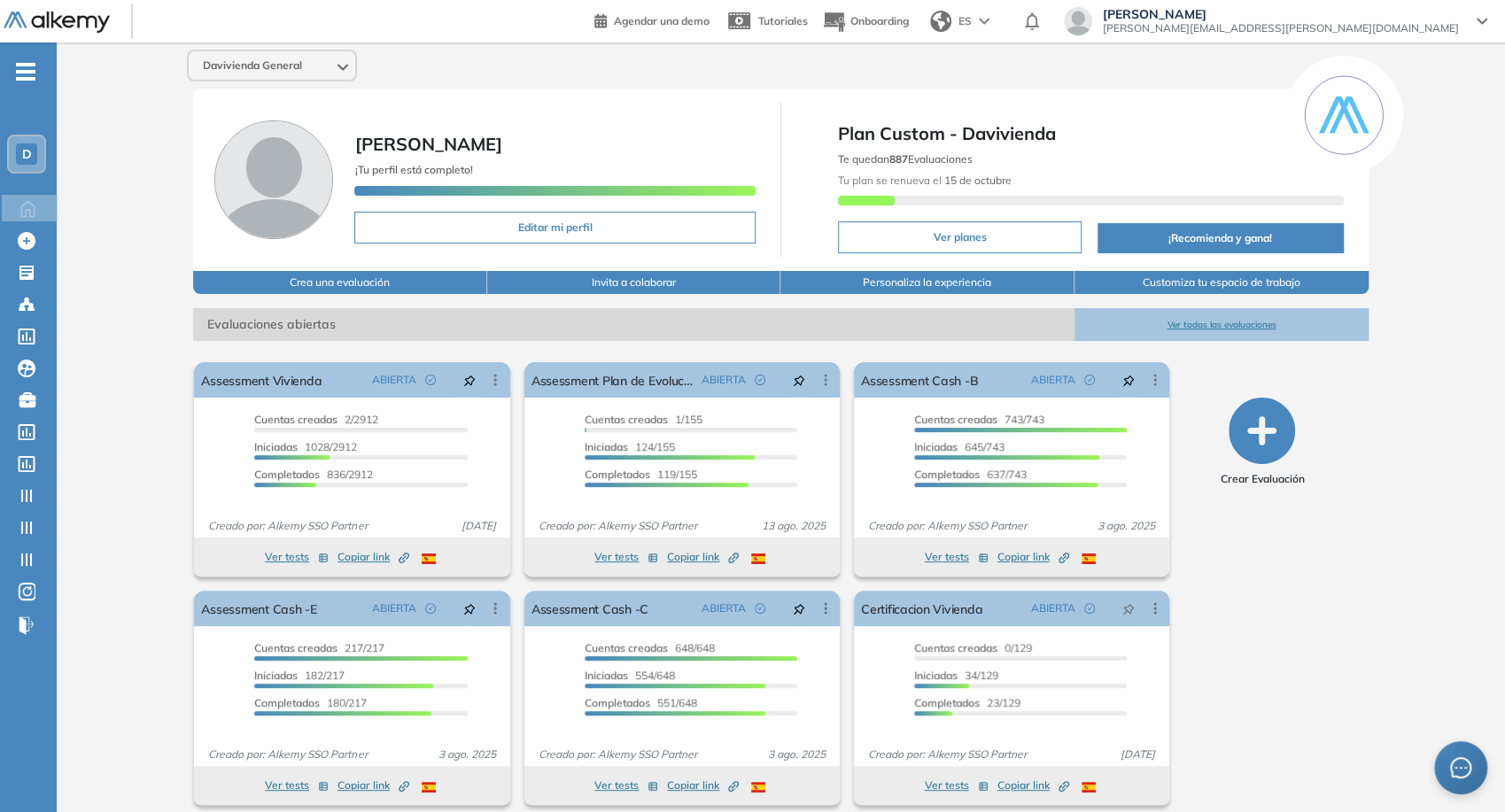
click at [1360, 21] on span "juan.ojeda+davivienda@alkemy.org" at bounding box center [1282, 28] width 356 height 14
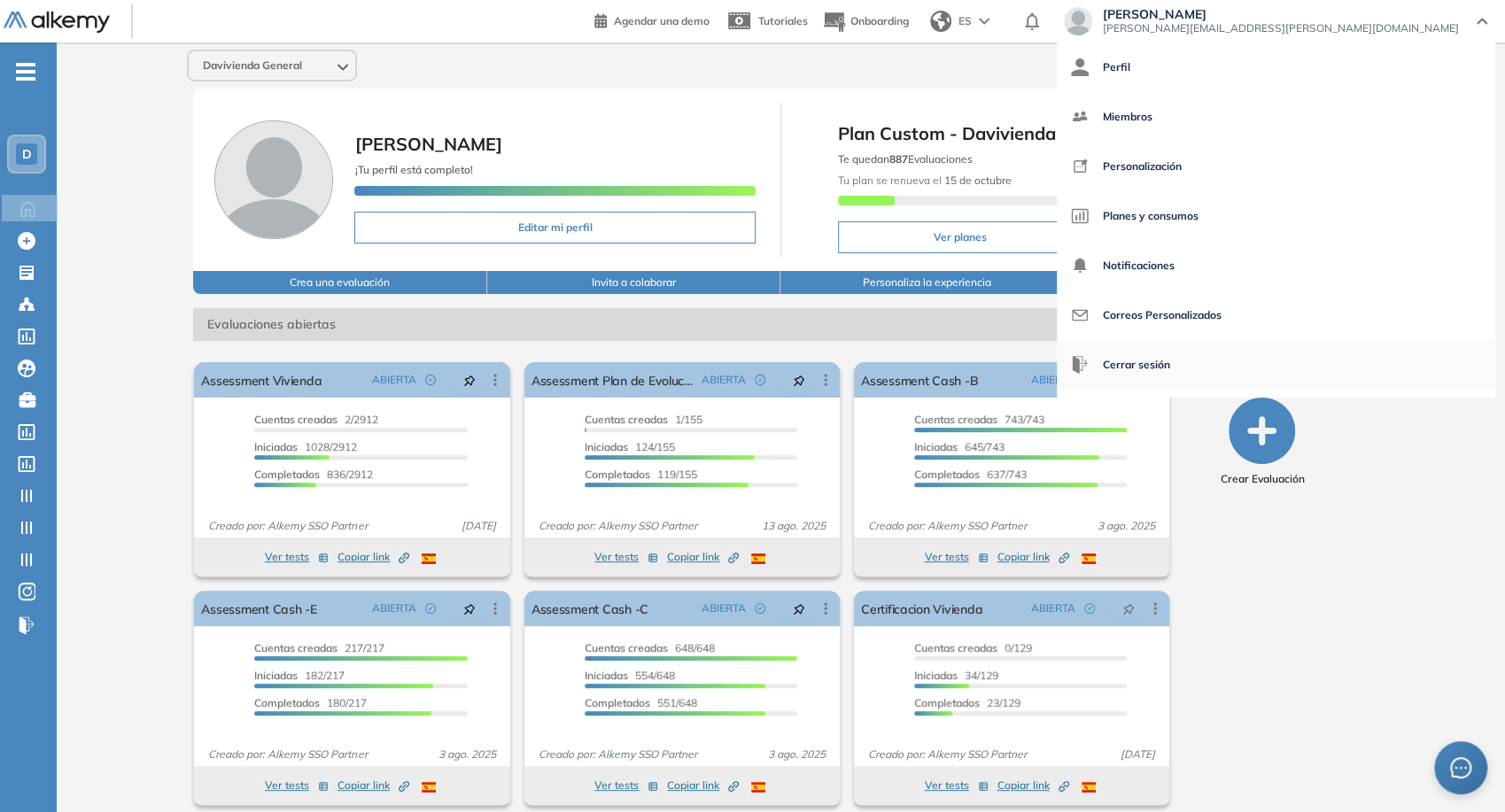
click at [1170, 363] on span "Cerrar sesión" at bounding box center [1137, 365] width 68 height 43
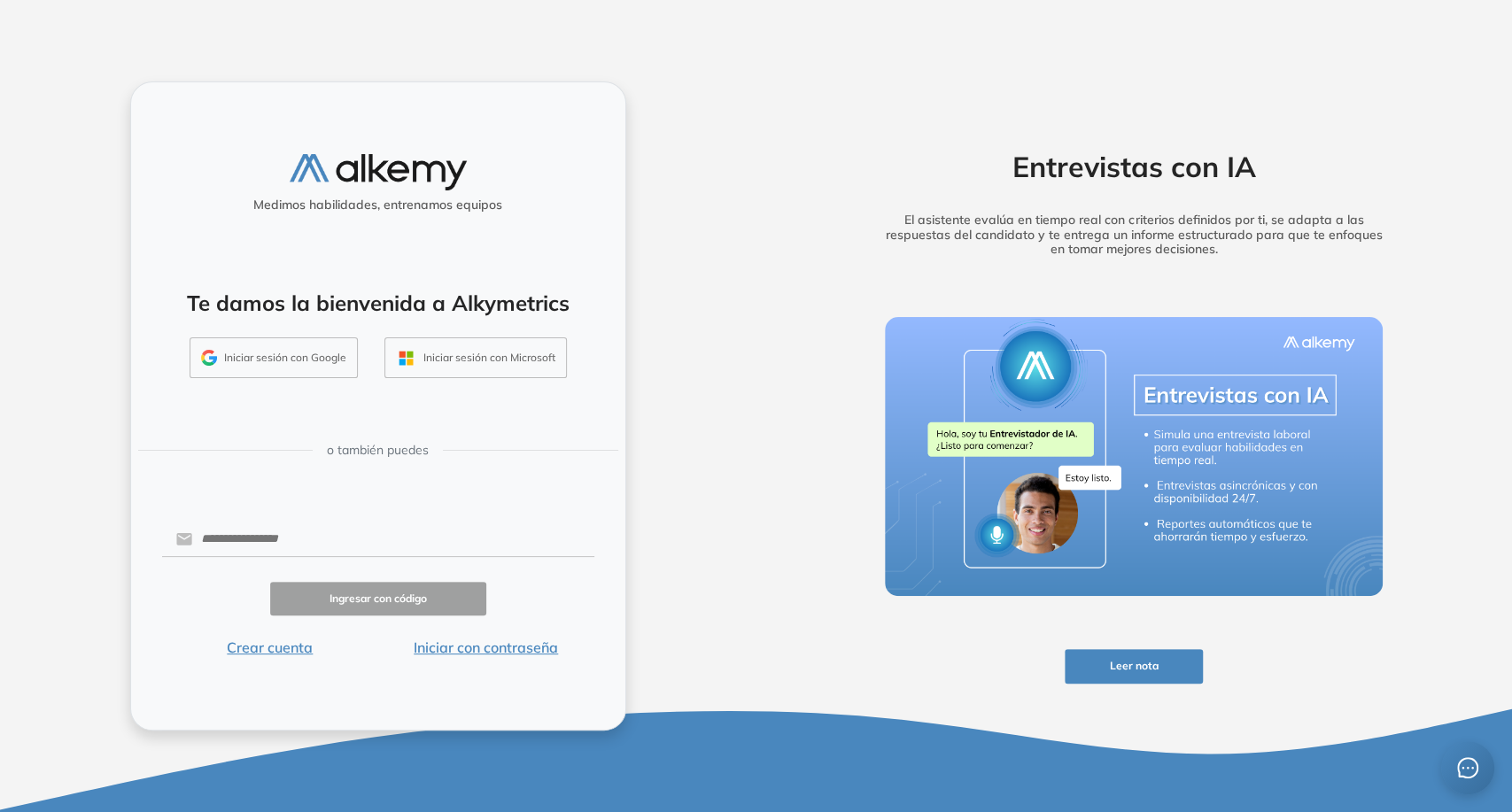
click at [303, 355] on button "Iniciar sesión con Google" at bounding box center [273, 358] width 169 height 41
